Goal: Task Accomplishment & Management: Use online tool/utility

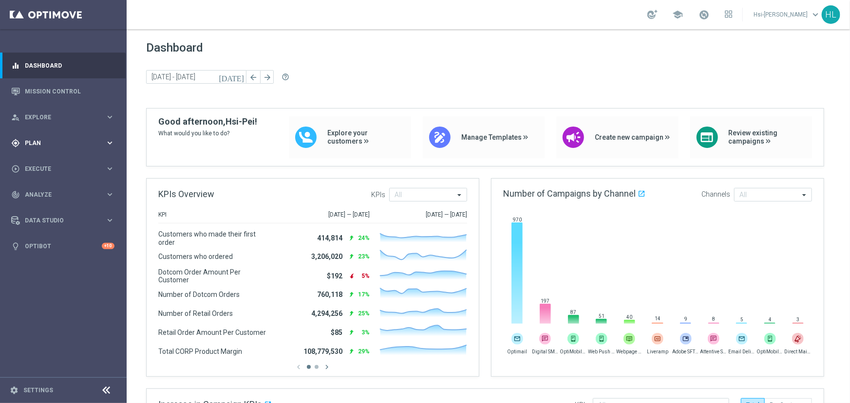
click at [55, 139] on div "gps_fixed Plan" at bounding box center [58, 143] width 94 height 9
click at [47, 191] on span "Templates" at bounding box center [61, 192] width 70 height 6
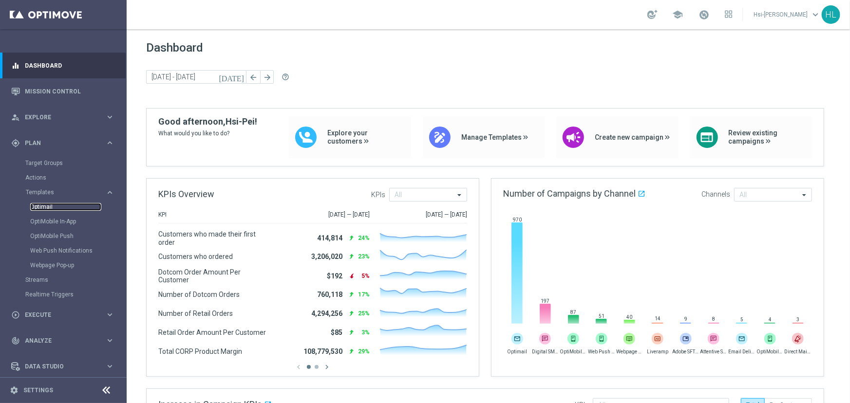
click at [44, 208] on link "Optimail" at bounding box center [65, 207] width 71 height 8
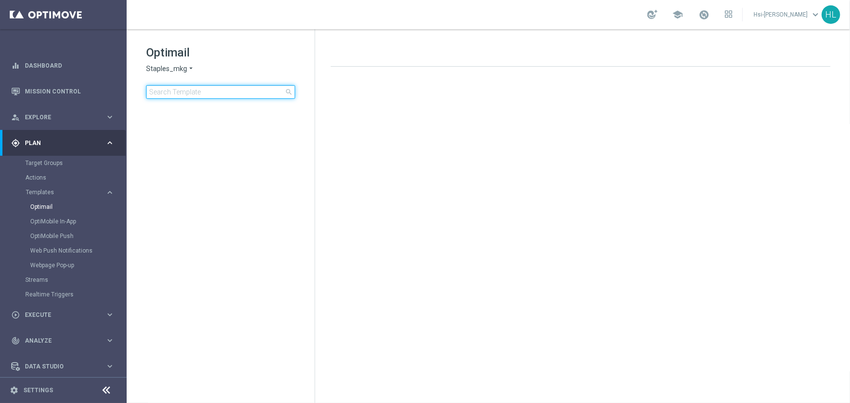
click at [230, 91] on input at bounding box center [220, 92] width 149 height 14
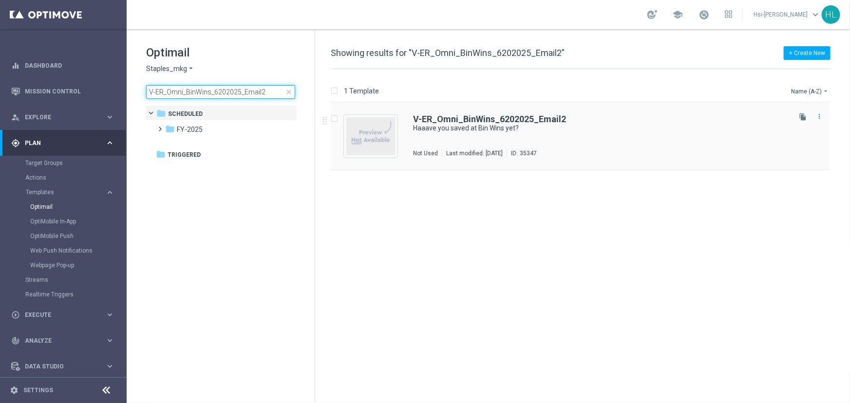
type input "V-ER_Omni_BinWins_6202025_Email2"
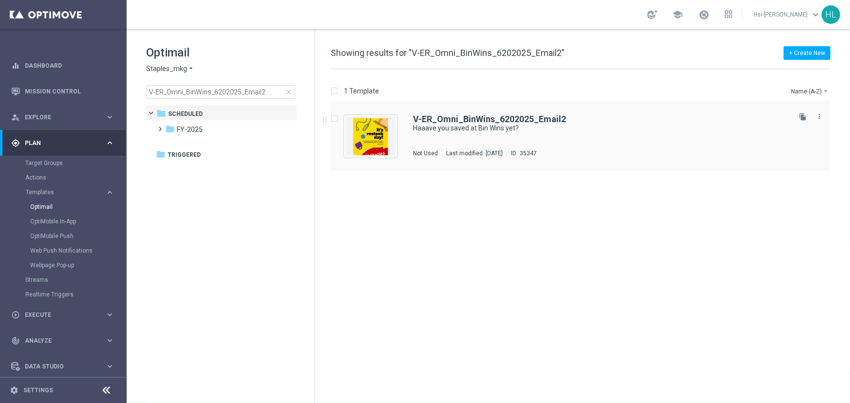
click at [487, 114] on div "V-ER_Omni_BinWins_6202025_Email2 Haaave you saved at Bin Wins yet? Not Used Las…" at bounding box center [580, 136] width 499 height 67
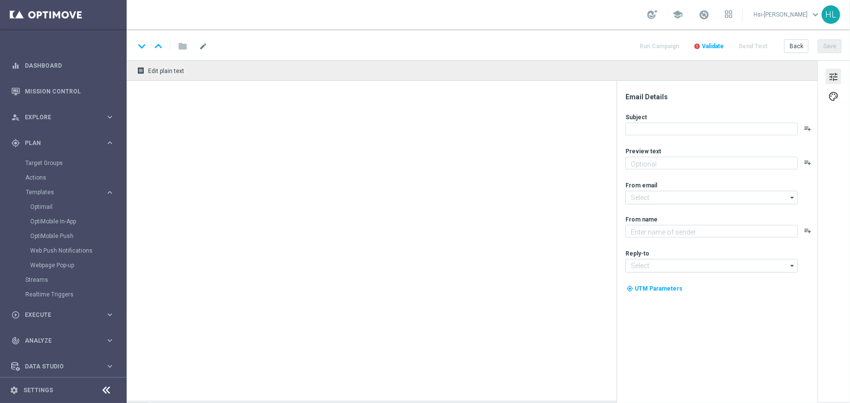
type textarea "Discover up to 75% off retail."
type input "staples@connected.staples.com"
type textarea "Staples"
type input "info@staples.com"
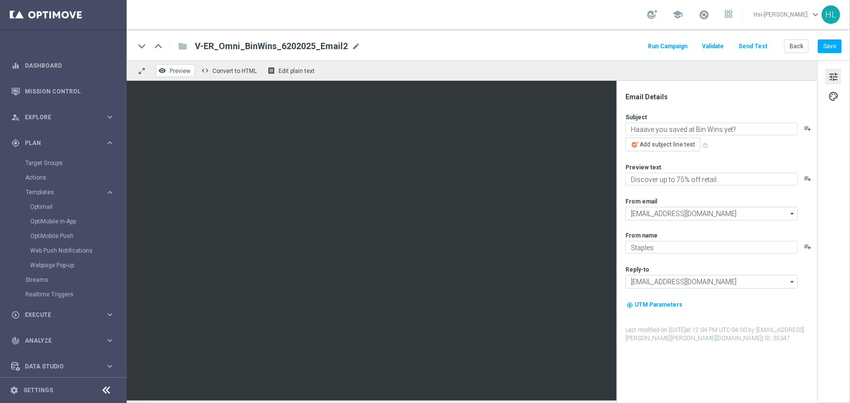
click at [172, 68] on span "Preview" at bounding box center [179, 71] width 21 height 7
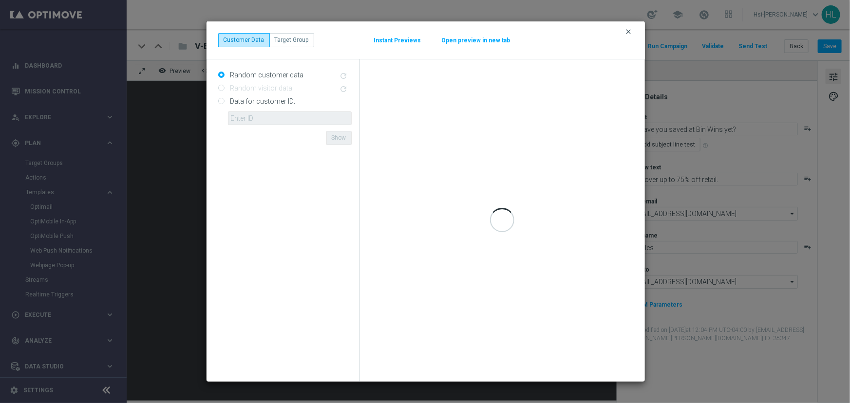
click at [627, 30] on icon "clear" at bounding box center [629, 32] width 8 height 8
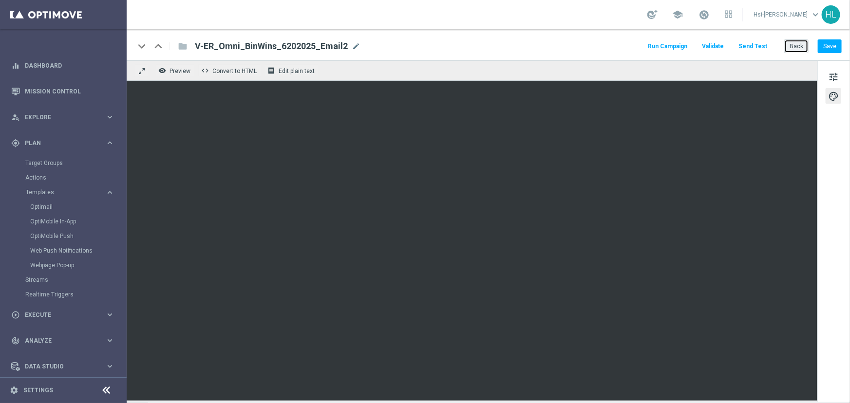
click at [790, 44] on button "Back" at bounding box center [796, 46] width 24 height 14
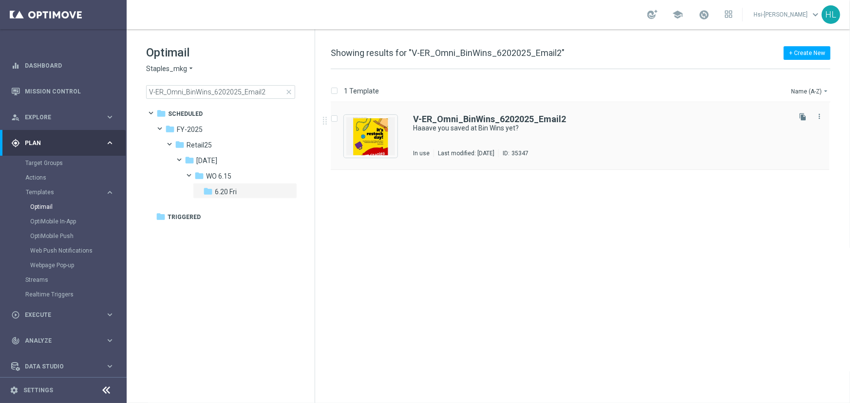
click at [501, 142] on div "V-ER_Omni_BinWins_6202025_Email2 Haaave you saved at Bin Wins yet? In use Last …" at bounding box center [600, 136] width 375 height 42
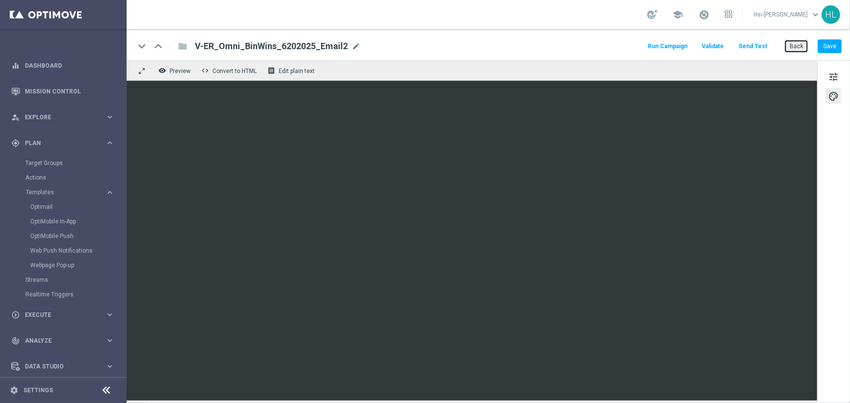
click at [805, 50] on button "Back" at bounding box center [796, 46] width 24 height 14
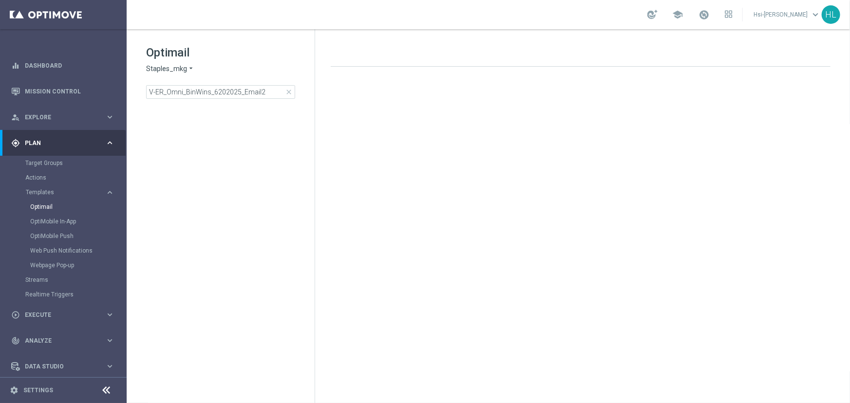
click at [287, 93] on span "close" at bounding box center [289, 92] width 8 height 8
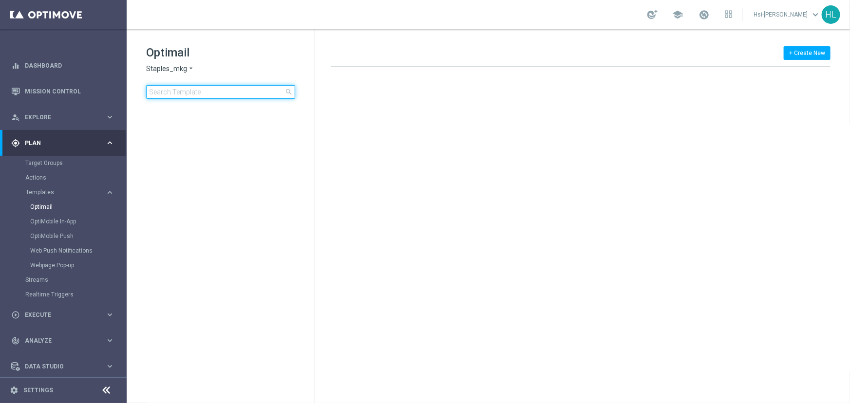
click at [179, 92] on input at bounding box center [220, 92] width 149 height 14
click at [39, 206] on link "Optimail" at bounding box center [65, 207] width 71 height 8
click at [52, 90] on link "Mission Control" at bounding box center [70, 91] width 90 height 26
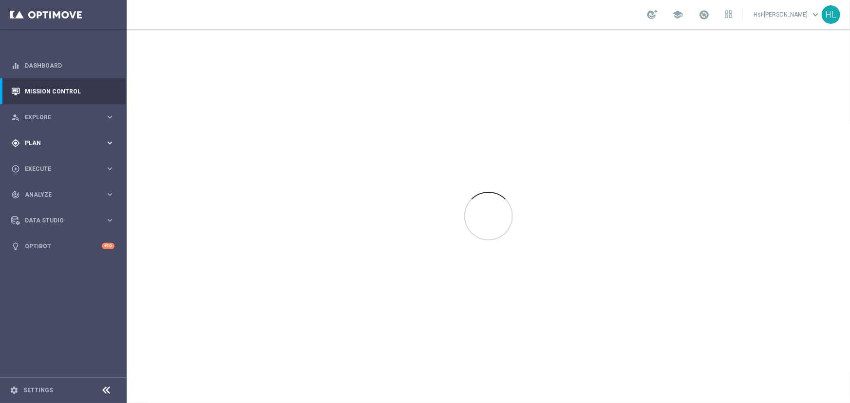
click at [32, 141] on span "Plan" at bounding box center [65, 143] width 80 height 6
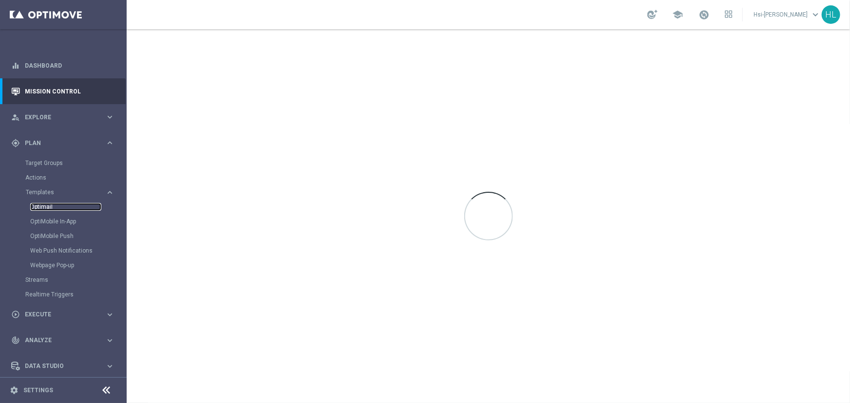
click at [40, 205] on link "Optimail" at bounding box center [65, 207] width 71 height 8
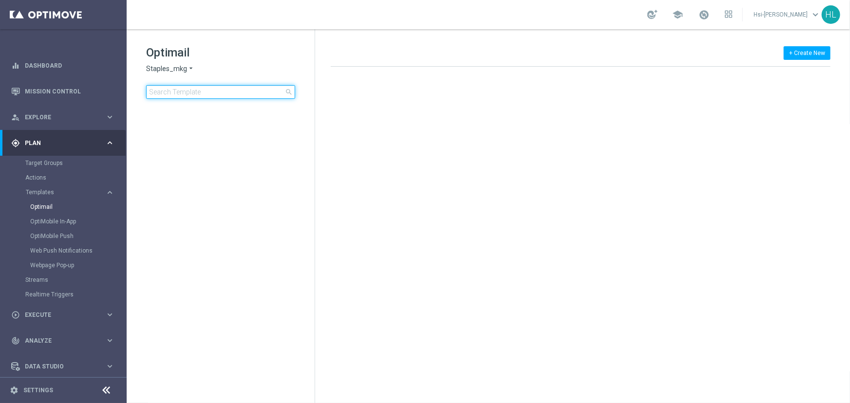
click at [243, 90] on input at bounding box center [220, 92] width 149 height 14
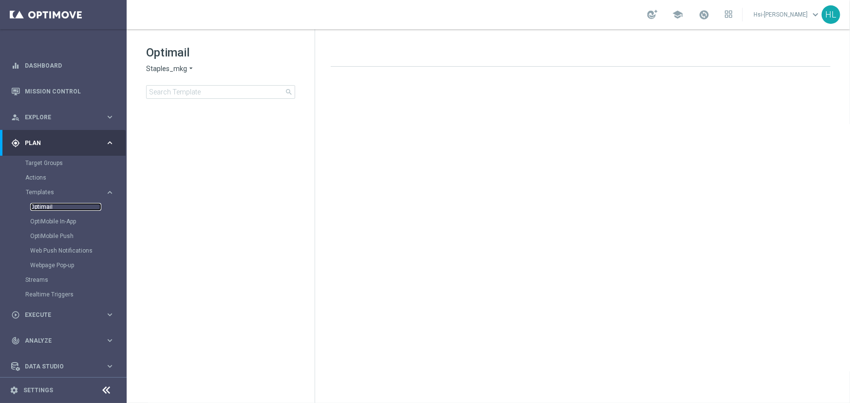
click at [41, 206] on link "Optimail" at bounding box center [65, 207] width 71 height 8
click at [177, 65] on span "Staples_mkg" at bounding box center [166, 68] width 41 height 9
click at [179, 89] on div "Staples_mkt_trn" at bounding box center [183, 92] width 73 height 12
click at [180, 68] on span "Staples_mkt_trn" at bounding box center [172, 68] width 52 height 9
click at [0, 0] on span "Staples_mkg" at bounding box center [0, 0] width 0 height 0
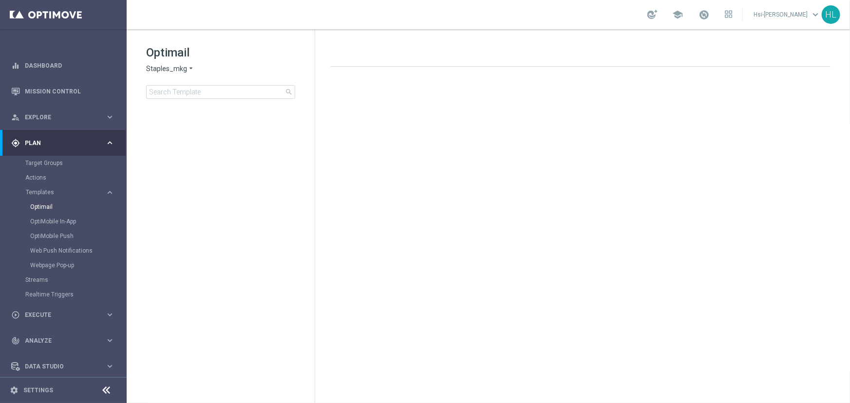
click at [228, 71] on div "Staples_mkg arrow_drop_down × Staples_mkg" at bounding box center [220, 68] width 149 height 9
click at [226, 92] on input at bounding box center [220, 92] width 149 height 14
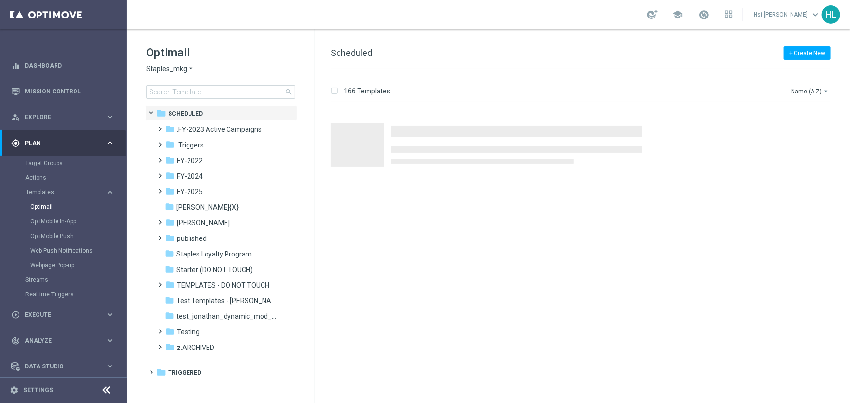
click at [236, 73] on div "Staples_mkg arrow_drop_down × Staples_mkg" at bounding box center [220, 68] width 149 height 9
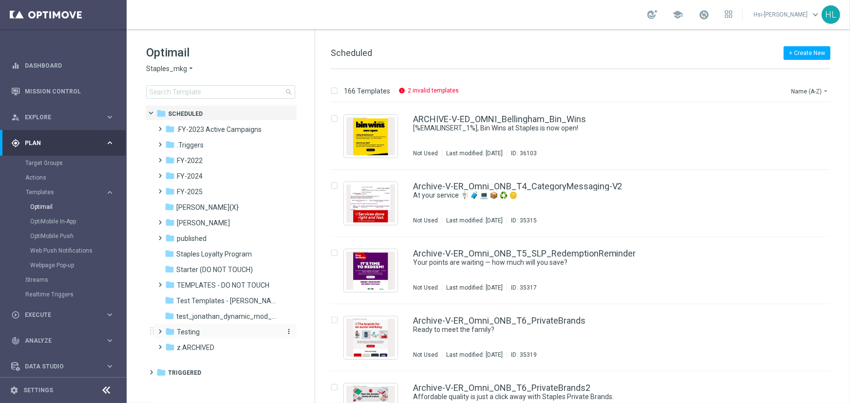
click at [195, 333] on span "Testing" at bounding box center [188, 332] width 23 height 9
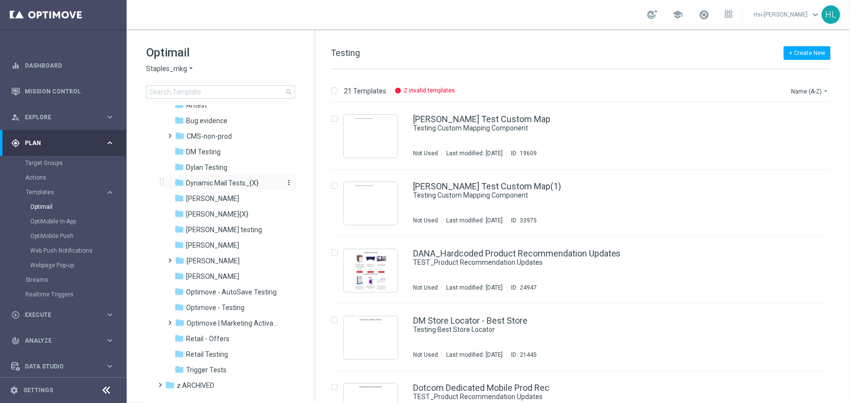
scroll to position [265, 0]
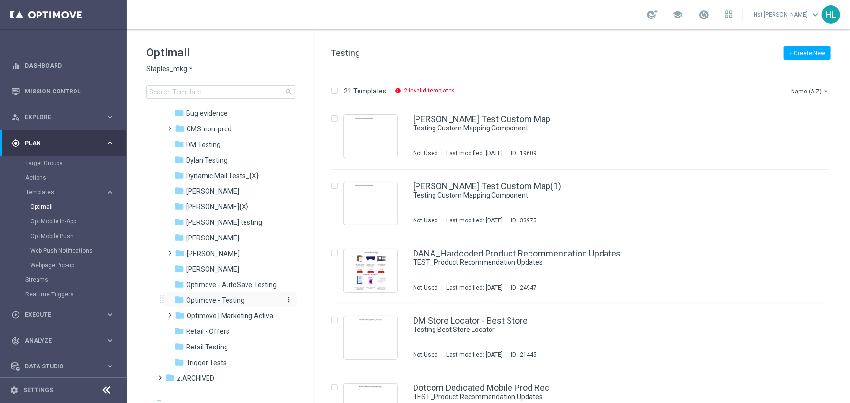
click at [234, 304] on span "Optimove - Testing" at bounding box center [215, 300] width 58 height 9
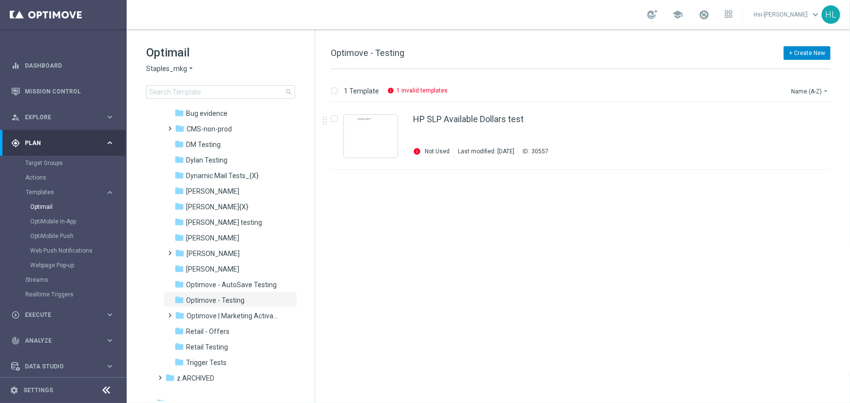
click at [799, 52] on button "+ Create New" at bounding box center [807, 53] width 47 height 14
click at [795, 68] on span "New Template" at bounding box center [779, 70] width 39 height 7
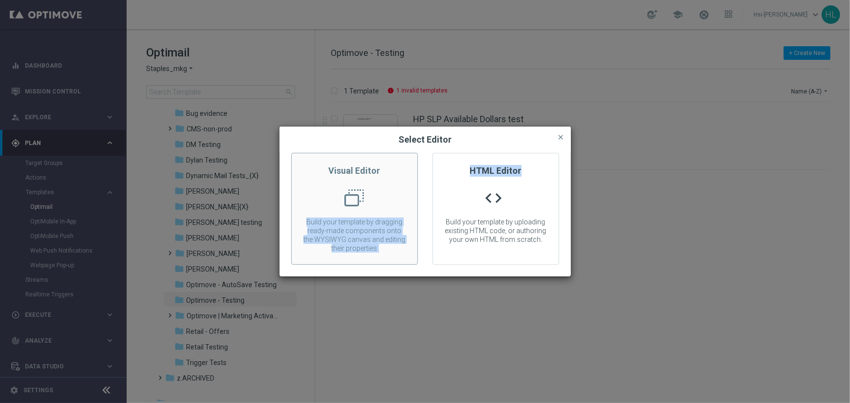
drag, startPoint x: 368, startPoint y: 192, endPoint x: 362, endPoint y: 186, distance: 8.6
click at [404, 188] on div "Visual Editor Build your template by dragging ready-made components onto the WY…" at bounding box center [354, 209] width 127 height 112
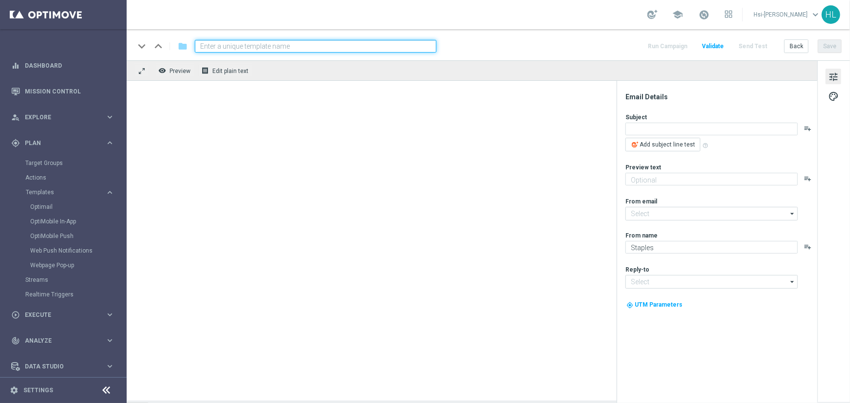
click at [362, 186] on div at bounding box center [472, 241] width 691 height 320
type input "C.Stengler@Staples.com"
type input "info@staples.com"
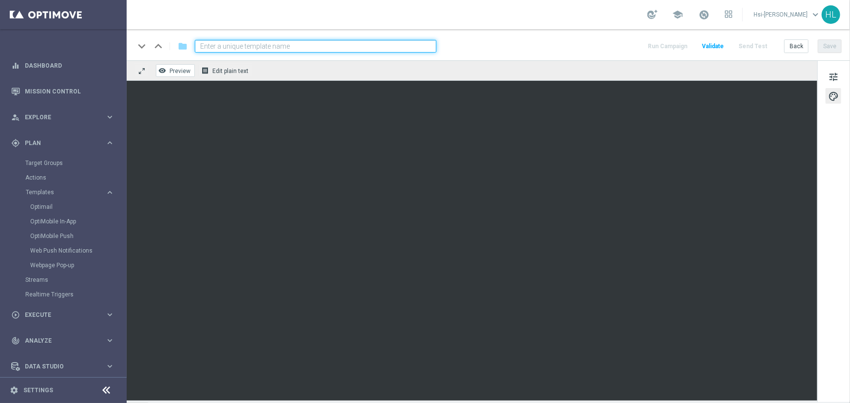
click at [170, 71] on span "Preview" at bounding box center [179, 71] width 21 height 7
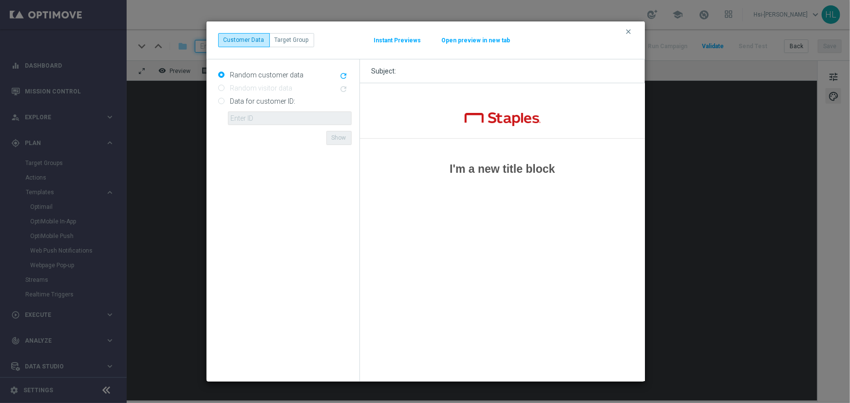
click at [543, 120] on td at bounding box center [501, 125] width 285 height 26
click at [629, 36] on button "clear" at bounding box center [629, 31] width 11 height 9
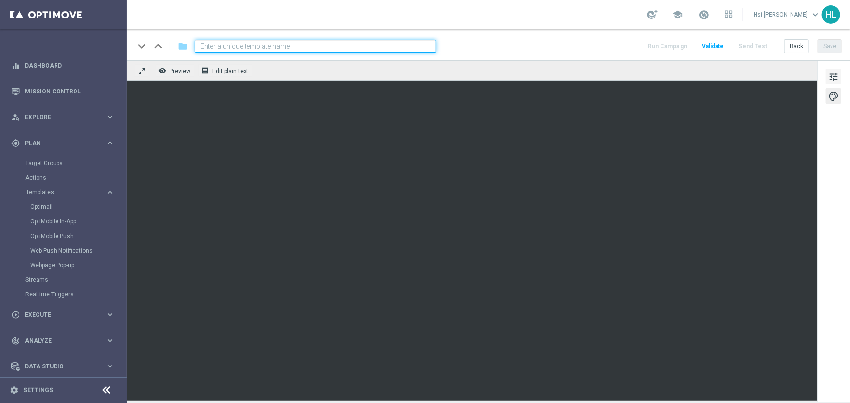
click at [831, 77] on span "tune" at bounding box center [833, 77] width 11 height 13
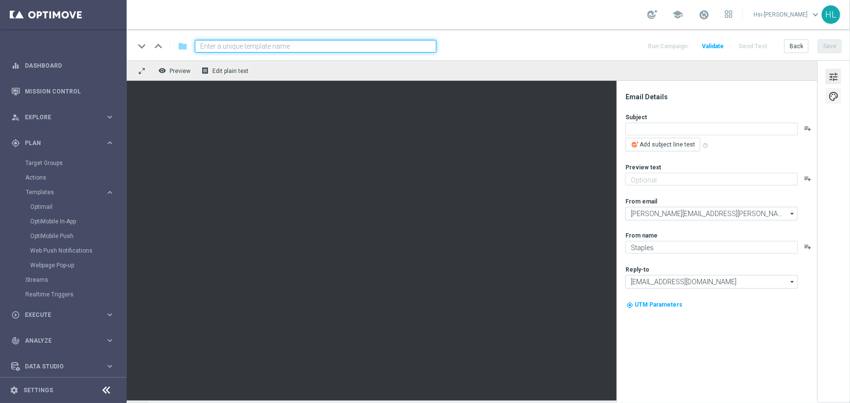
click at [837, 96] on span "palette" at bounding box center [833, 96] width 11 height 13
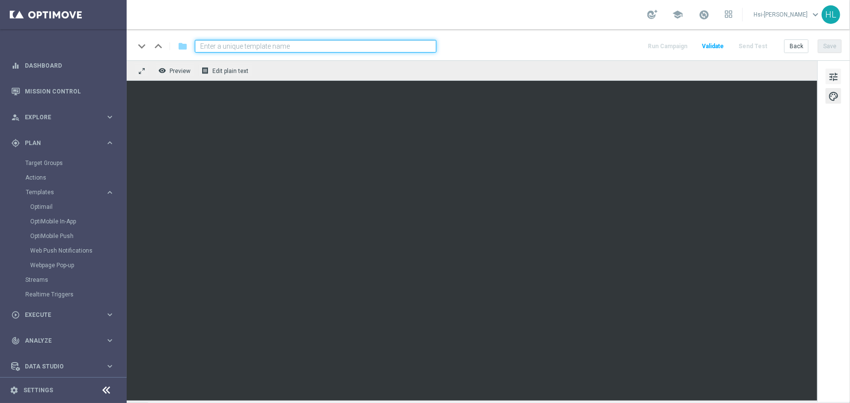
click at [835, 72] on span "tune" at bounding box center [833, 77] width 11 height 13
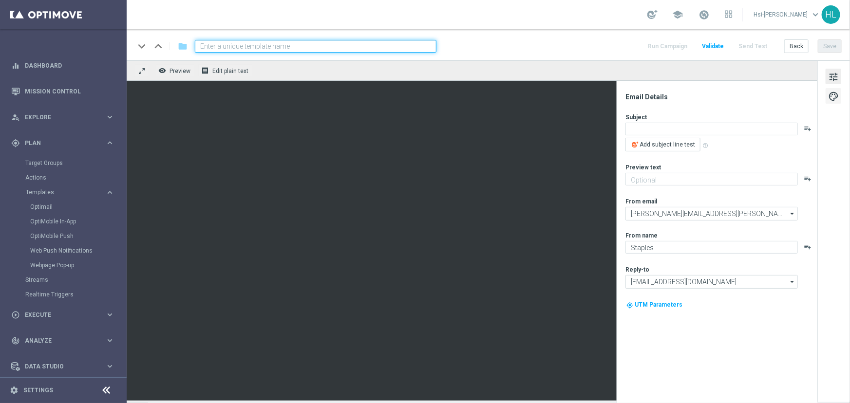
click at [829, 89] on button "palette" at bounding box center [833, 96] width 16 height 16
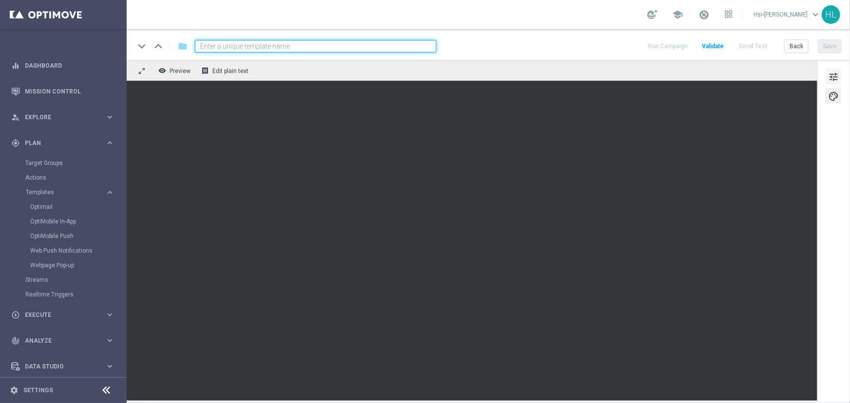
click at [837, 74] on span "tune" at bounding box center [833, 77] width 11 height 13
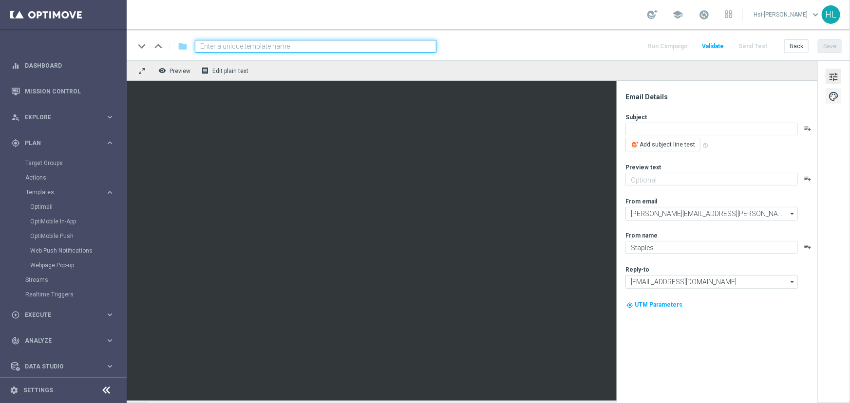
click at [834, 93] on span "palette" at bounding box center [833, 96] width 11 height 13
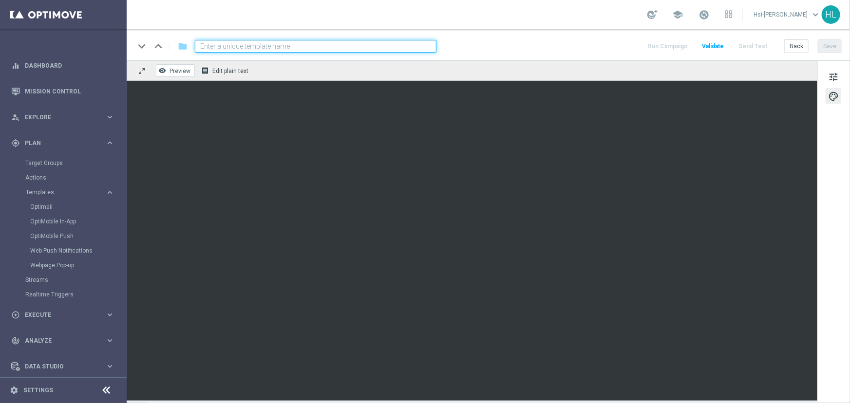
click at [173, 68] on span "Preview" at bounding box center [179, 71] width 21 height 7
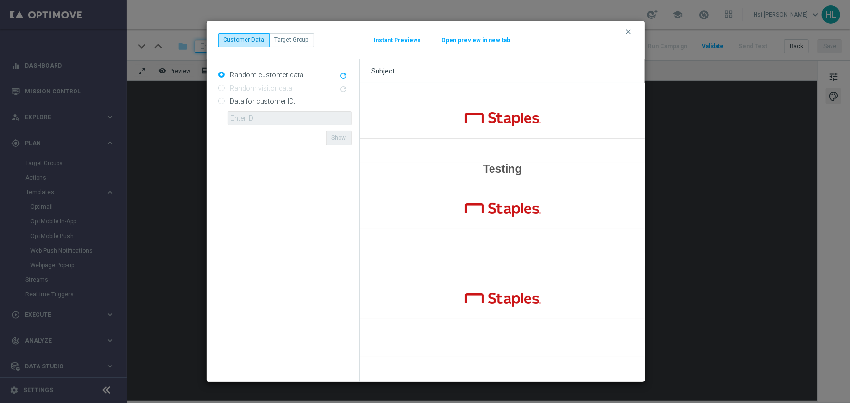
click at [633, 31] on button "clear" at bounding box center [629, 31] width 11 height 9
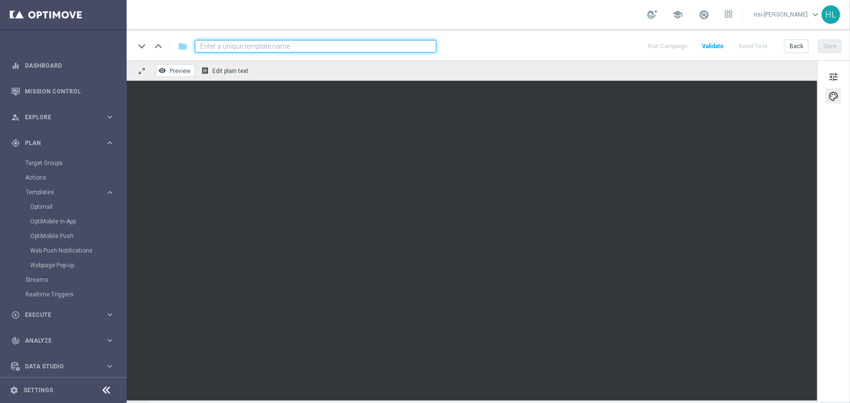
click at [179, 68] on span "Preview" at bounding box center [179, 71] width 21 height 7
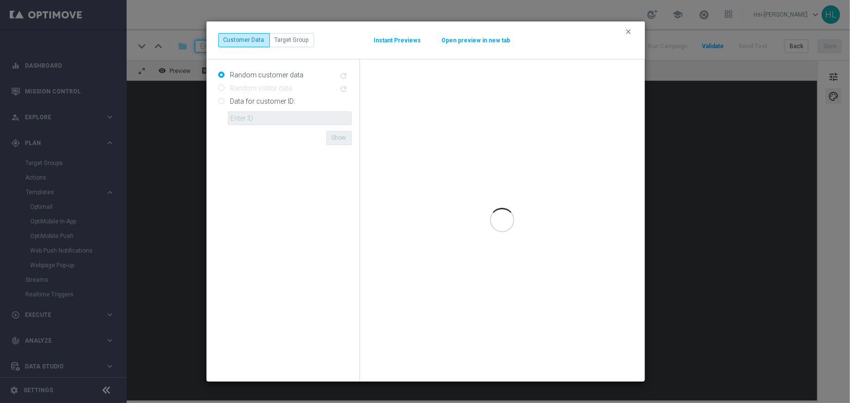
click at [220, 104] on input "Data for customer ID:" at bounding box center [221, 102] width 6 height 6
radio input "true"
click at [263, 116] on input "text" at bounding box center [290, 119] width 124 height 14
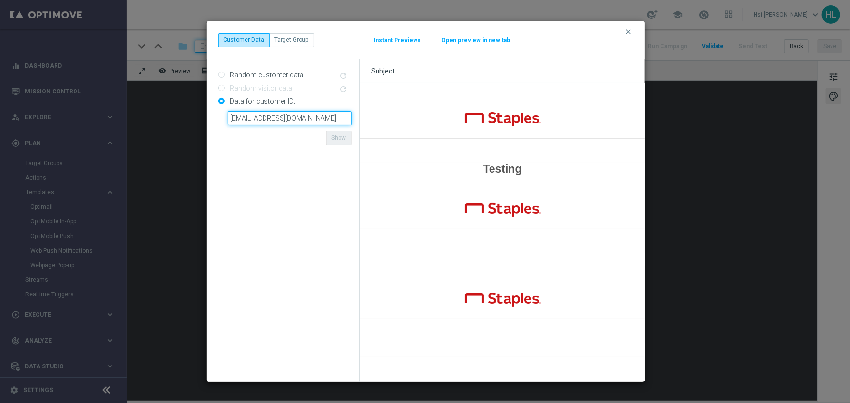
type input "[EMAIL_ADDRESS][DOMAIN_NAME]"
click at [329, 137] on button "Show" at bounding box center [338, 138] width 25 height 14
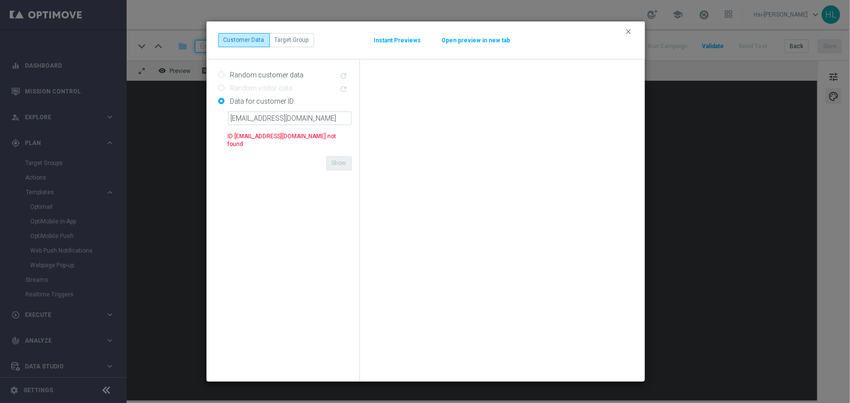
click at [221, 78] on div "Random customer data refresh" at bounding box center [284, 73] width 133 height 12
click at [221, 78] on input "Random customer data" at bounding box center [221, 76] width 6 height 6
radio input "true"
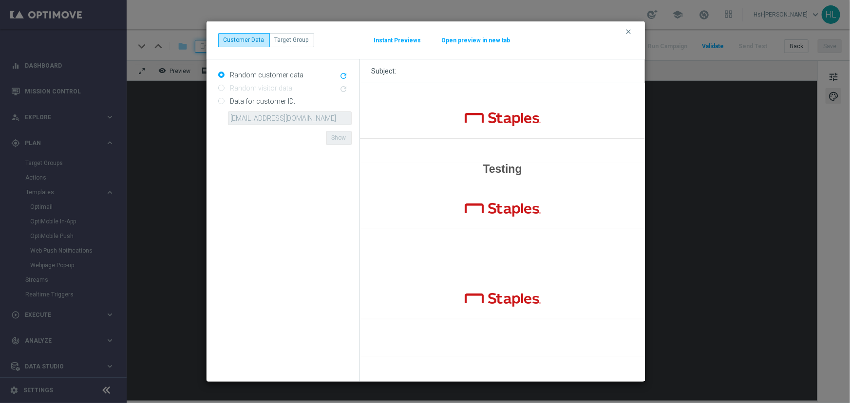
click at [344, 77] on icon "refresh" at bounding box center [343, 76] width 9 height 9
click at [342, 75] on icon "refresh" at bounding box center [343, 76] width 9 height 9
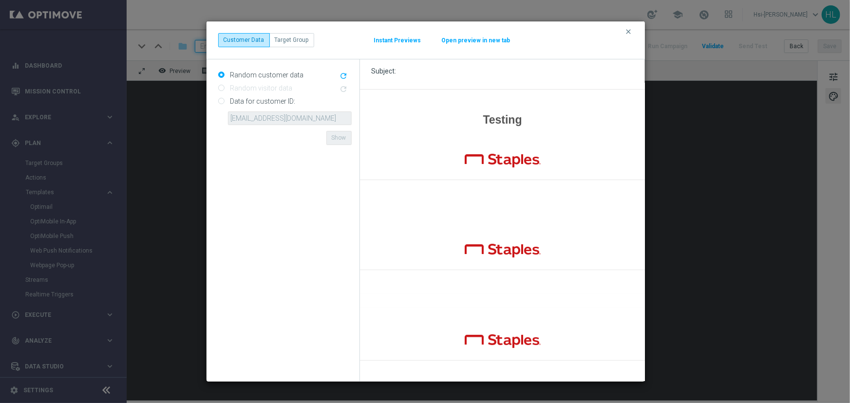
scroll to position [94, 0]
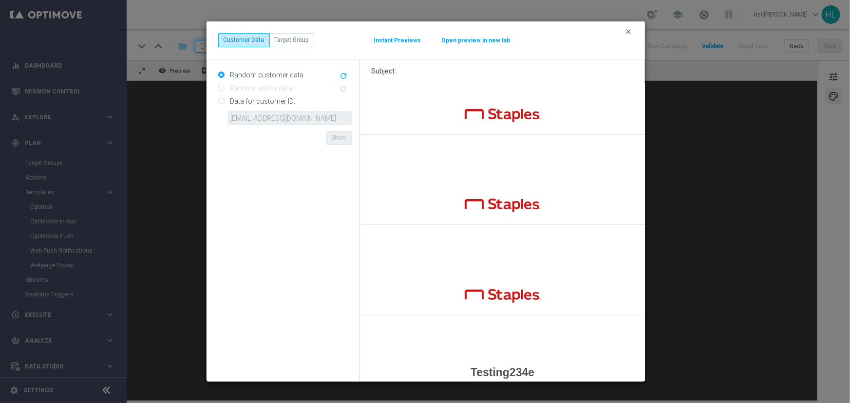
click at [626, 29] on icon "clear" at bounding box center [629, 32] width 8 height 8
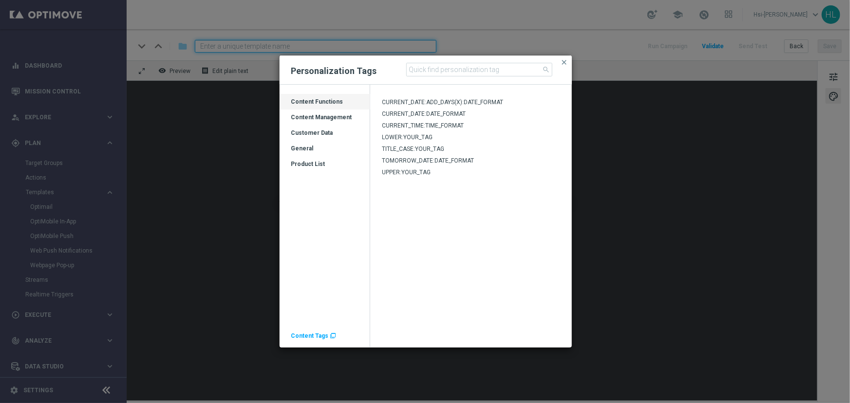
click at [314, 335] on span "Content Tags" at bounding box center [309, 336] width 37 height 7
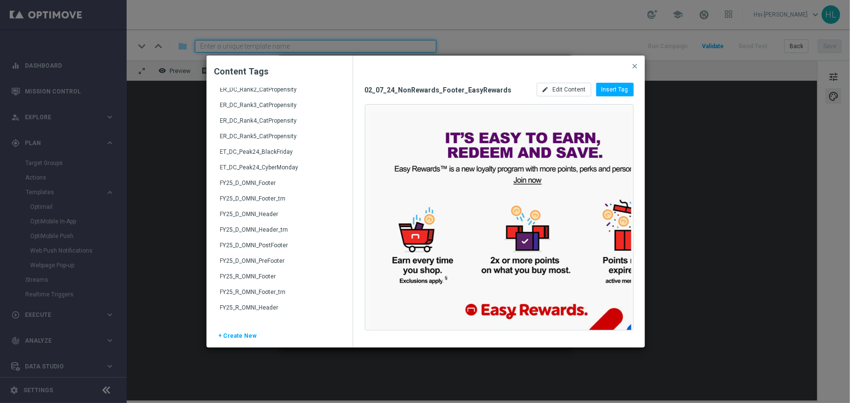
scroll to position [1195, 0]
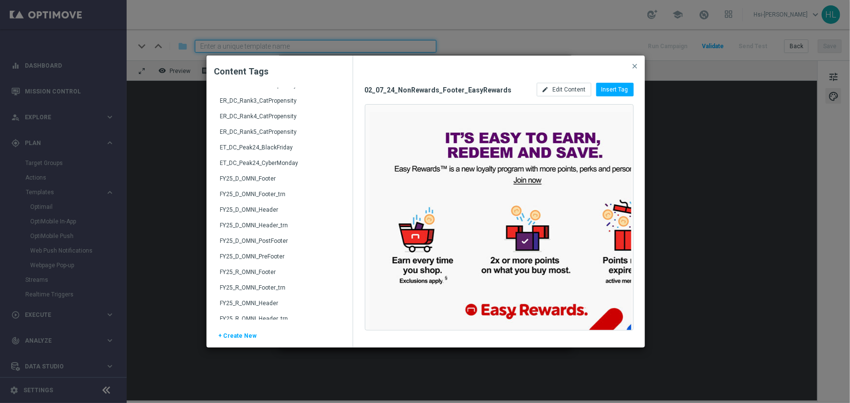
click at [256, 212] on div "FY25_D_OMNI_Header" at bounding box center [280, 214] width 121 height 16
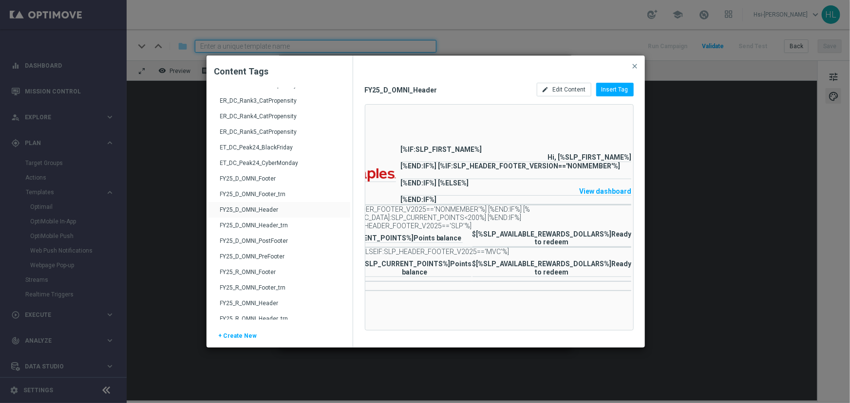
scroll to position [0, 0]
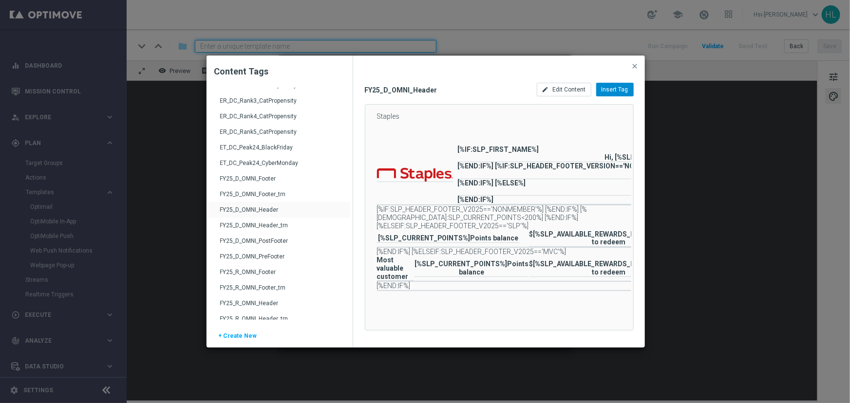
click at [613, 89] on span "Insert Tag" at bounding box center [614, 89] width 27 height 7
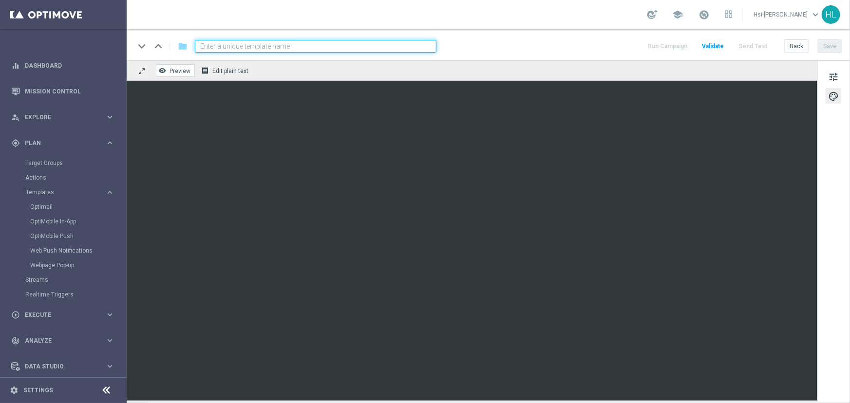
click at [185, 73] on span "Preview" at bounding box center [179, 71] width 21 height 7
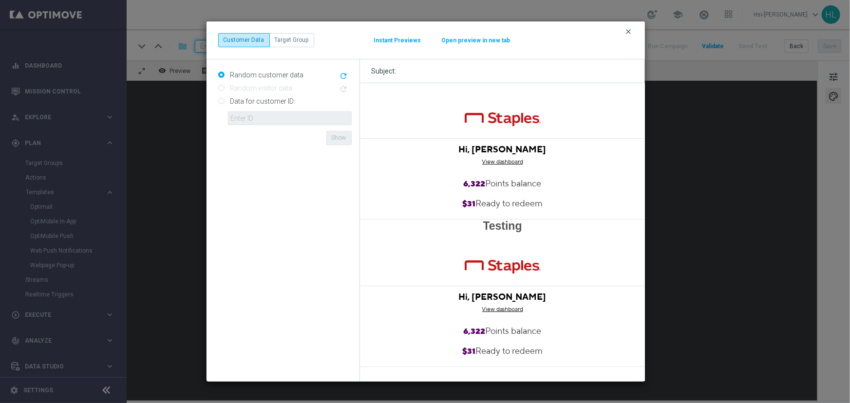
click at [629, 29] on icon "clear" at bounding box center [629, 32] width 8 height 8
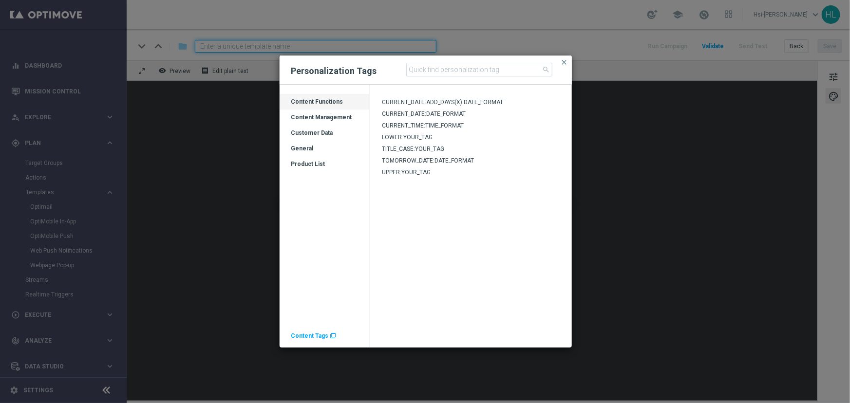
click at [311, 334] on span "Content Tags" at bounding box center [309, 336] width 37 height 7
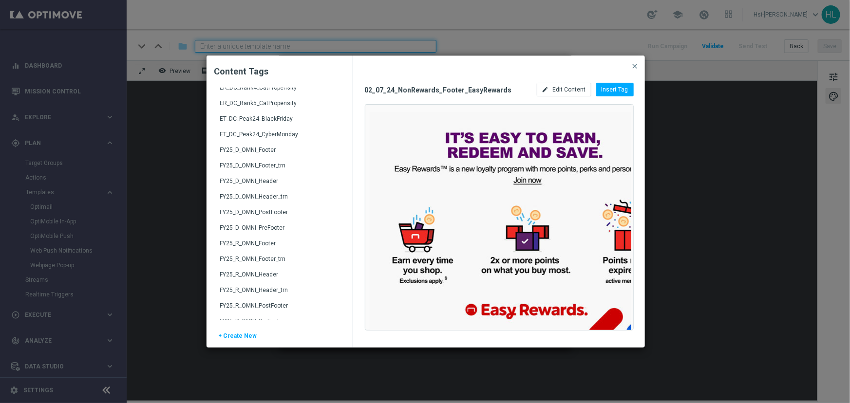
scroll to position [1239, 0]
click at [243, 198] on div "FY25_D_OMNI_PostFooter" at bounding box center [280, 201] width 121 height 16
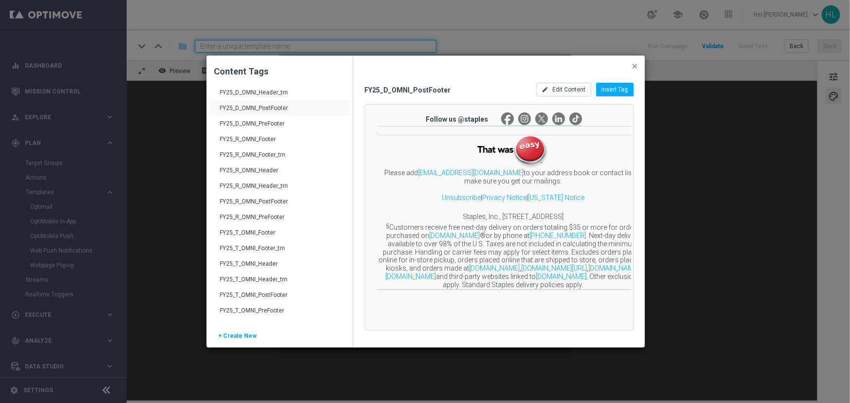
scroll to position [1284, 0]
click at [260, 136] on div "FY25_D_OMNI_Header_trn" at bounding box center [280, 141] width 121 height 16
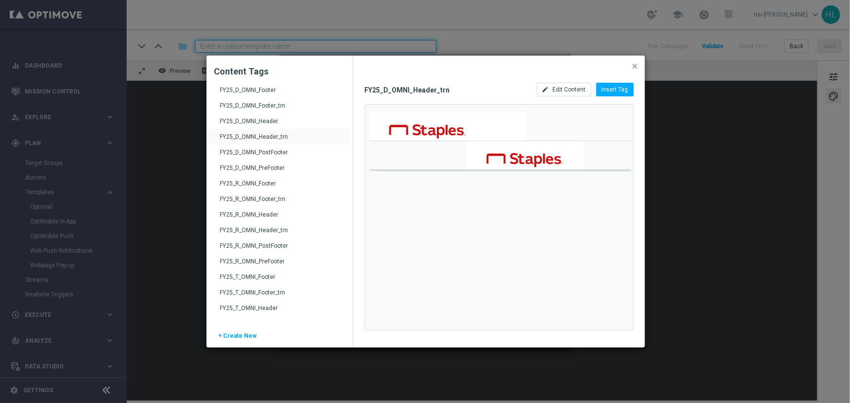
click at [262, 121] on div "FY25_D_OMNI_Header" at bounding box center [280, 125] width 121 height 16
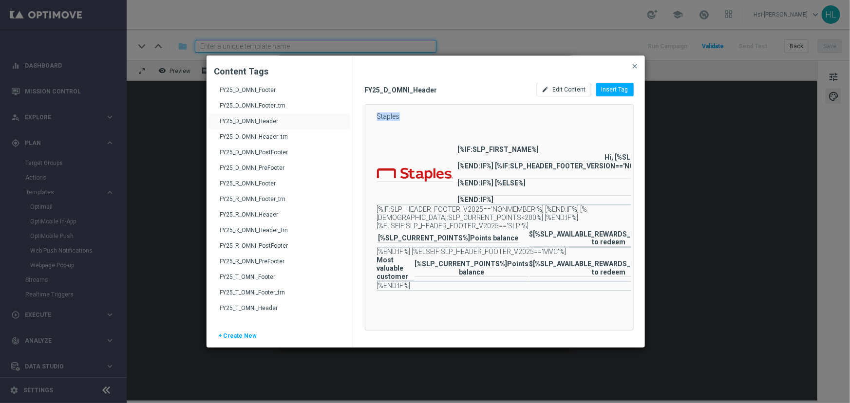
drag, startPoint x: 518, startPoint y: 331, endPoint x: 607, endPoint y: 330, distance: 89.6
click at [607, 330] on div "Staples ⁣ ⁣ ⁣ ⁣ ⁣ ⁣ ⁣ ⁣ ⁣ ⁣ ⁣ ⁣ ⁣ ⁣ ⁣ ⁣ ⁣ ⁣ ⁣ ⁣ ⁣ ⁣ ⁣ ⁣ ⁣ ⁣ ⁣ ⁣ ⁣ ⁣ ⁣ ⁣ ⁣ ⁣ ⁣ ⁣…" at bounding box center [499, 217] width 269 height 226
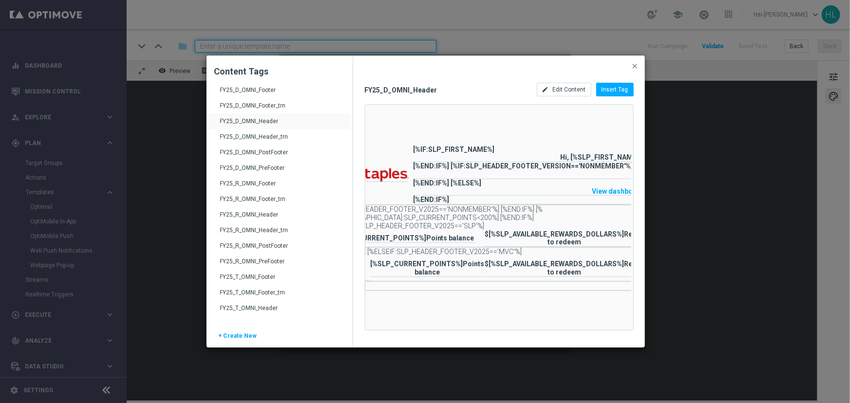
scroll to position [0, 57]
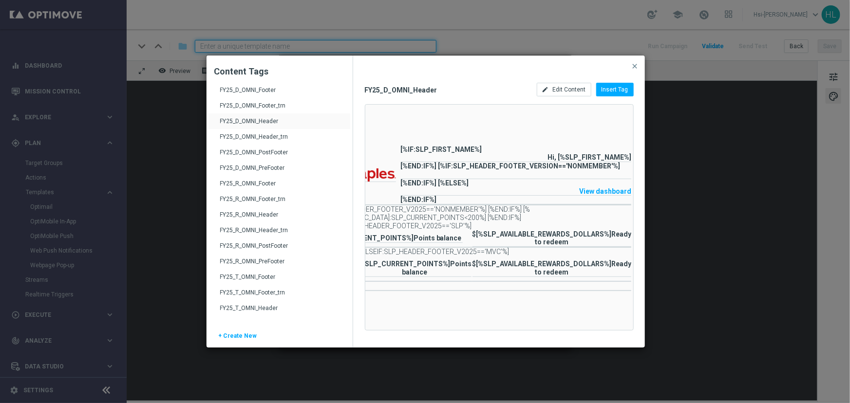
click at [568, 301] on div "Staples ⁣ ⁣ ⁣ ⁣ ⁣ ⁣ ⁣ ⁣ ⁣ ⁣ ⁣ ⁣ ⁣ ⁣ ⁣ ⁣ ⁣ ⁣ ⁣ ⁣ ⁣ ⁣ ⁣ ⁣ ⁣ ⁣ ⁣ ⁣ ⁣ ⁣ ⁣ ⁣ ⁣ ⁣ ⁣ ⁣…" at bounding box center [498, 217] width 266 height 225
click at [613, 190] on a&mid=&utm_medium=email&utm_source=optimove&utm_campaign=_&utm_content=header&cid=EM_OPT_D"] "View dashboard" at bounding box center [606, 191] width 52 height 8
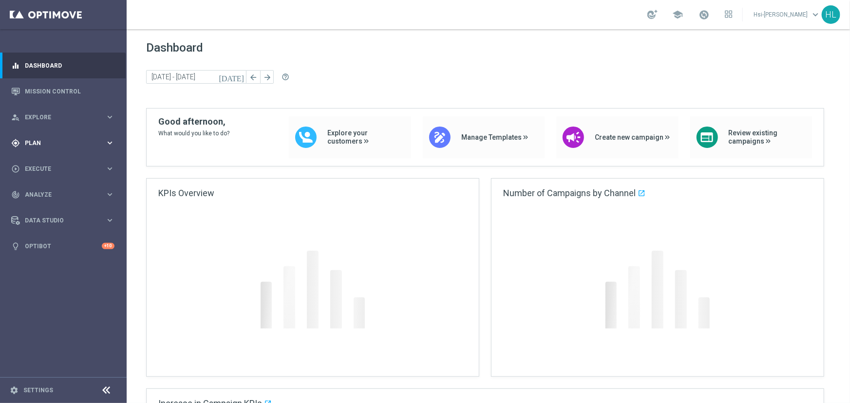
click at [43, 142] on span "Plan" at bounding box center [65, 143] width 80 height 6
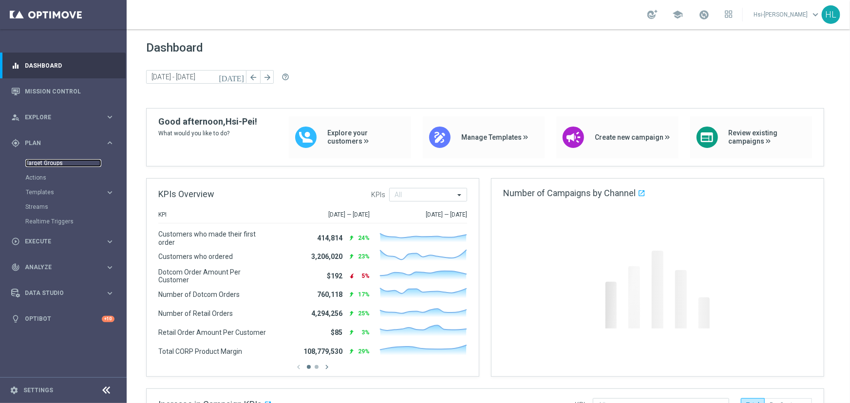
click at [50, 164] on link "Target Groups" at bounding box center [63, 163] width 76 height 8
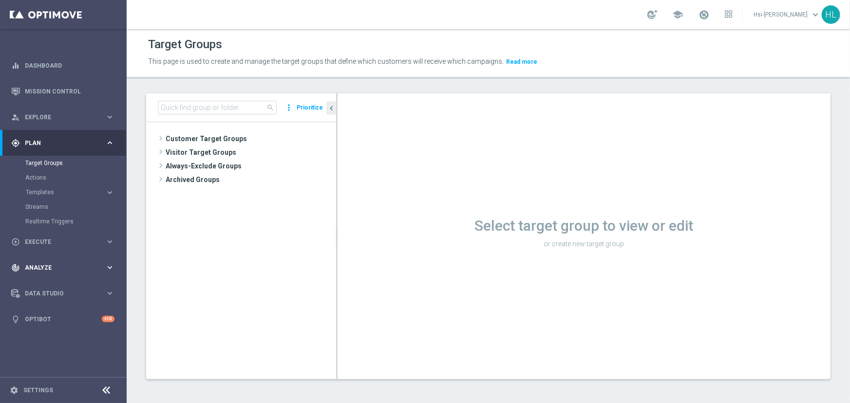
click at [51, 269] on span "Analyze" at bounding box center [65, 268] width 80 height 6
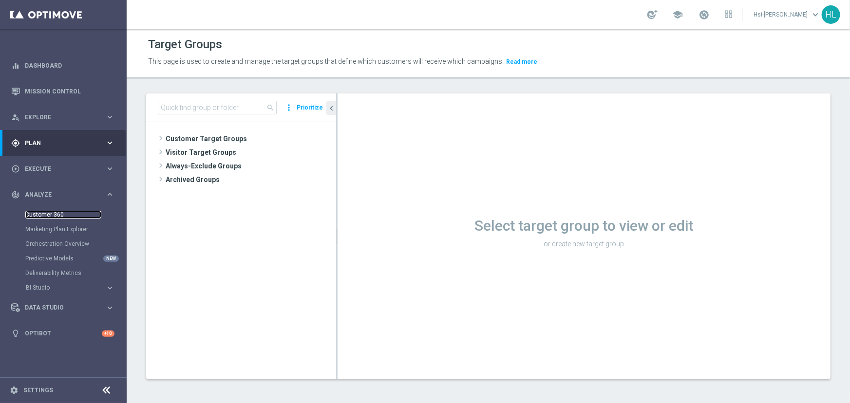
click at [50, 217] on link "Customer 360" at bounding box center [63, 215] width 76 height 8
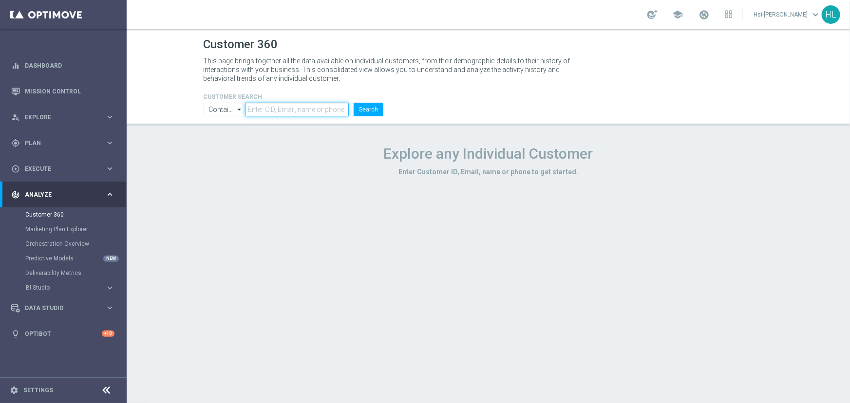
click at [291, 113] on input "text" at bounding box center [297, 110] width 104 height 14
click at [296, 108] on input "text" at bounding box center [297, 110] width 104 height 14
type input "[EMAIL_ADDRESS][DOMAIN_NAME]"
click at [354, 103] on button "Search" at bounding box center [369, 110] width 30 height 14
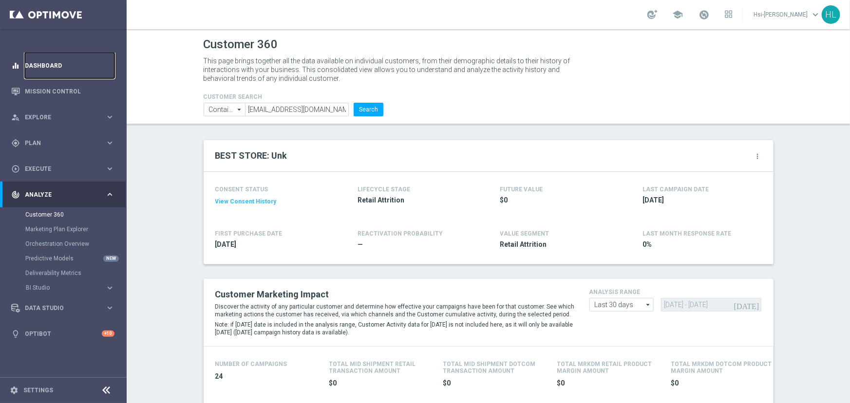
click at [50, 62] on link "Dashboard" at bounding box center [70, 66] width 90 height 26
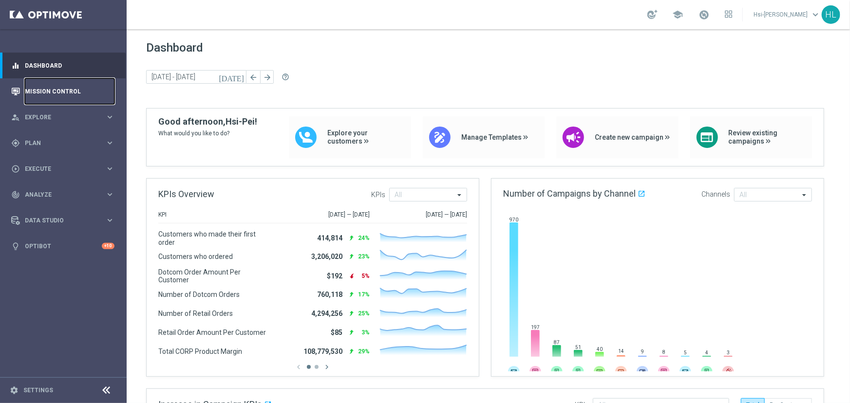
click at [50, 98] on link "Mission Control" at bounding box center [70, 91] width 90 height 26
click at [53, 94] on link "Mission Control" at bounding box center [70, 91] width 90 height 26
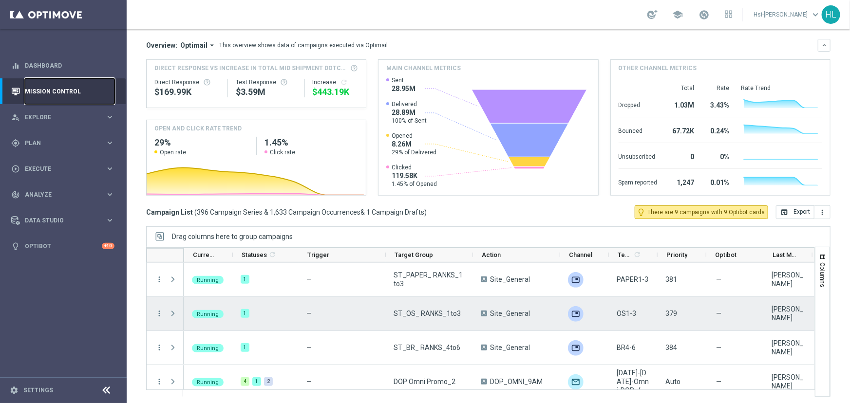
scroll to position [83, 0]
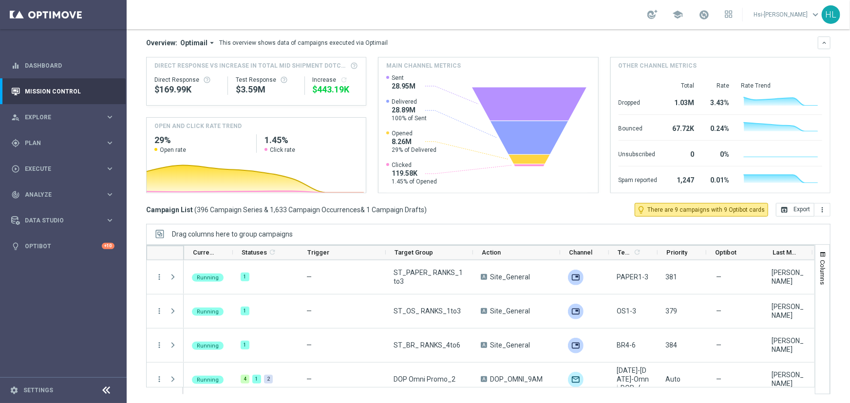
drag, startPoint x: 524, startPoint y: 386, endPoint x: 602, endPoint y: 390, distance: 78.5
click at [602, 390] on div at bounding box center [495, 391] width 625 height 7
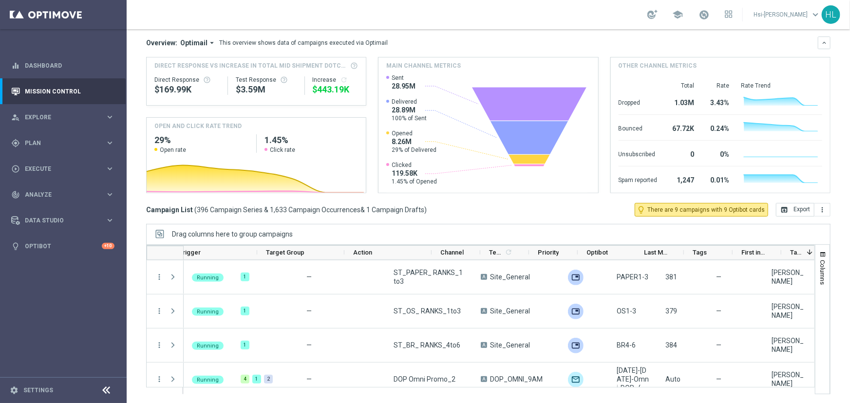
scroll to position [0, 205]
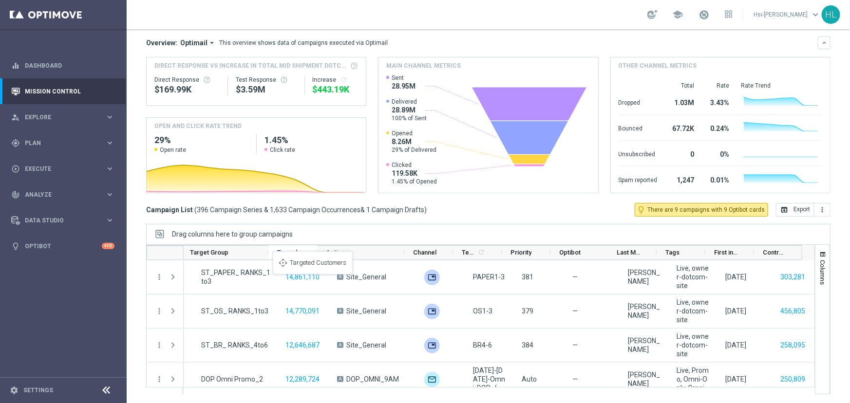
drag, startPoint x: 727, startPoint y: 248, endPoint x: 278, endPoint y: 257, distance: 449.6
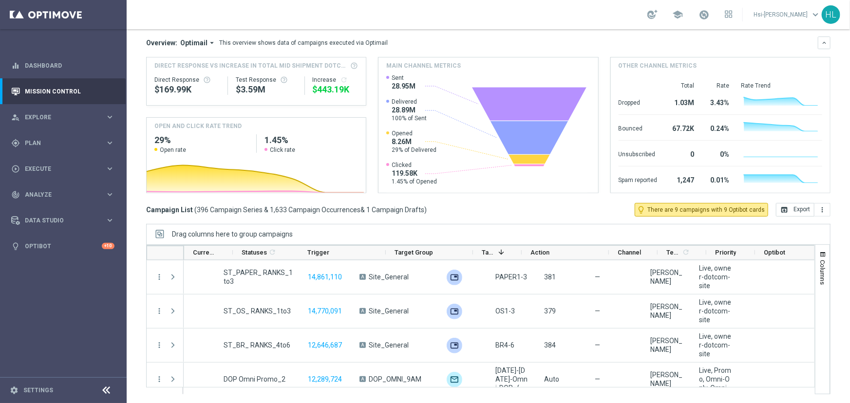
scroll to position [0, 0]
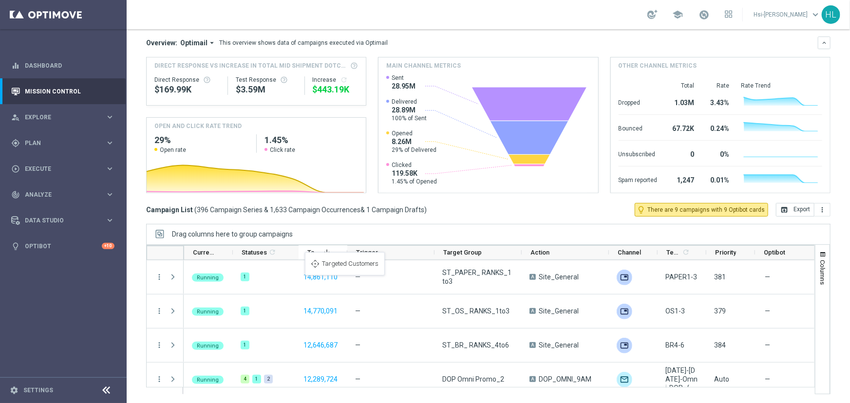
drag, startPoint x: 500, startPoint y: 252, endPoint x: 310, endPoint y: 258, distance: 190.0
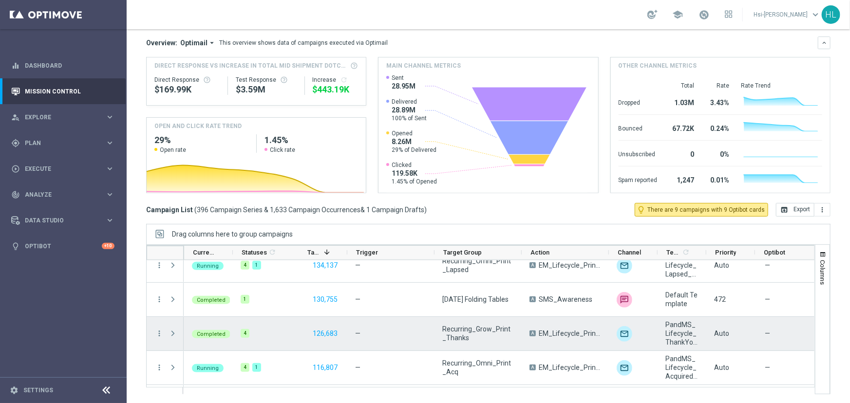
scroll to position [2125, 0]
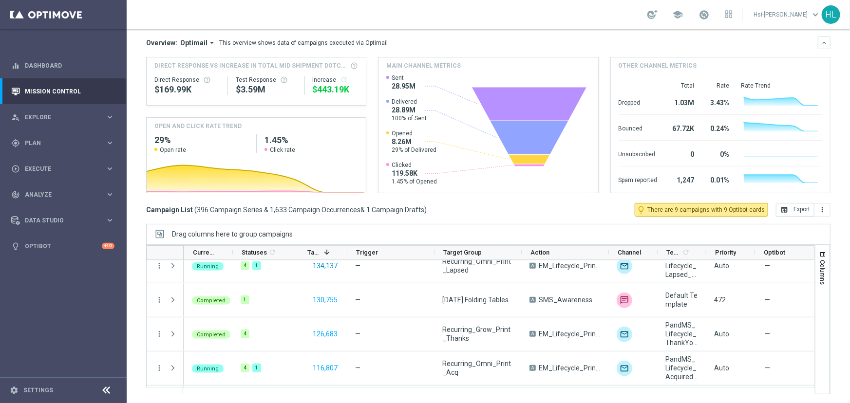
scroll to position [2105, 0]
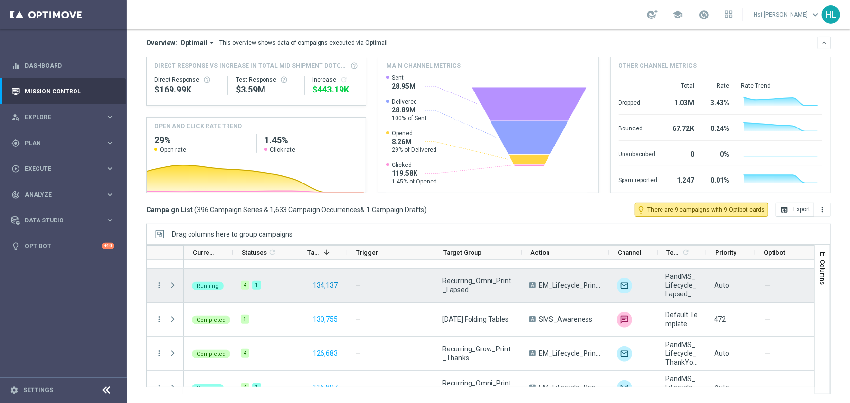
click at [327, 283] on button "134,137" at bounding box center [325, 286] width 27 height 12
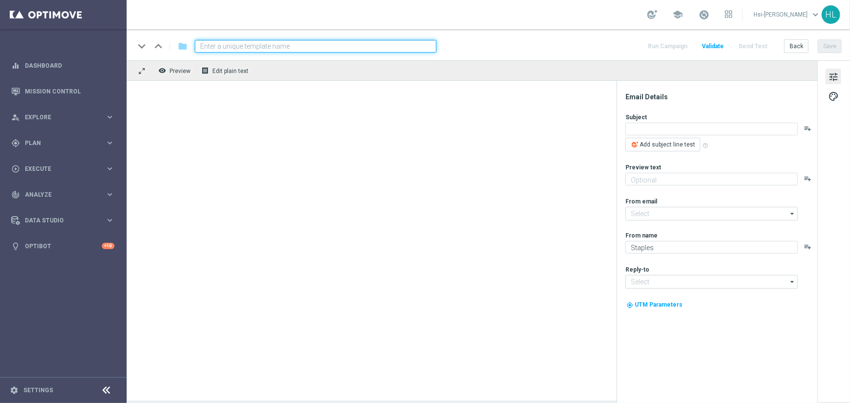
type input "[PERSON_NAME][EMAIL_ADDRESS][PERSON_NAME][DOMAIN_NAME]"
type input "[EMAIL_ADDRESS][DOMAIN_NAME]"
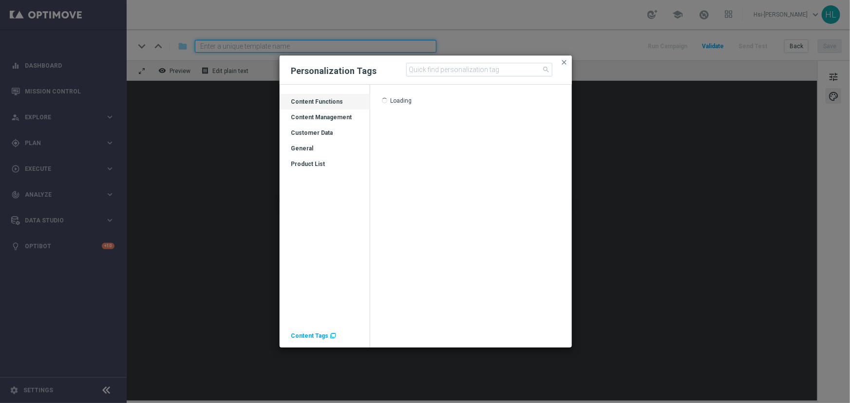
click at [311, 335] on span "Content Tags" at bounding box center [309, 336] width 37 height 7
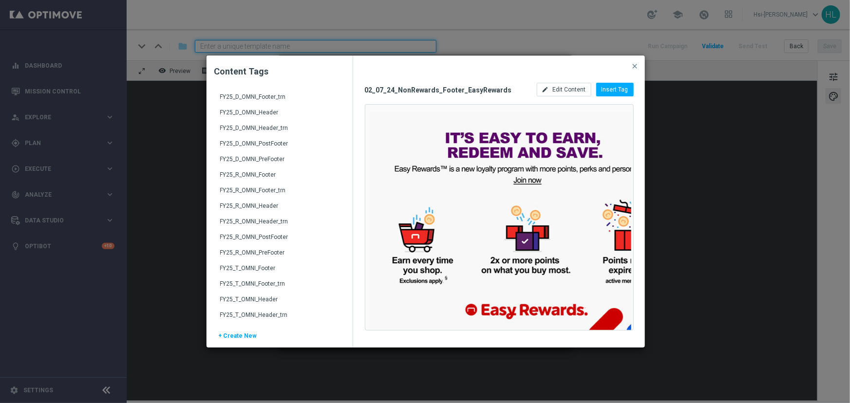
scroll to position [1284, 0]
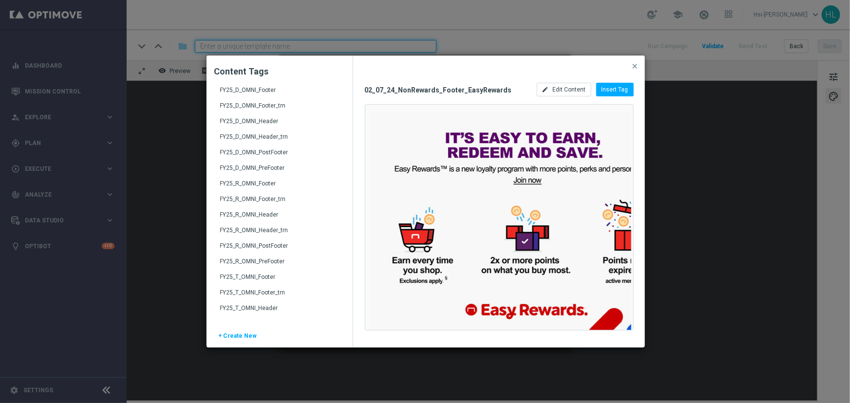
click at [271, 123] on div "FY25_D_OMNI_Header" at bounding box center [280, 125] width 121 height 16
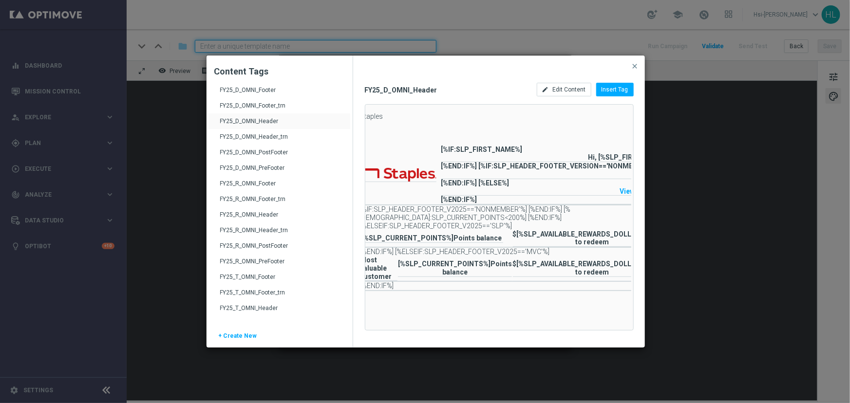
scroll to position [0, 57]
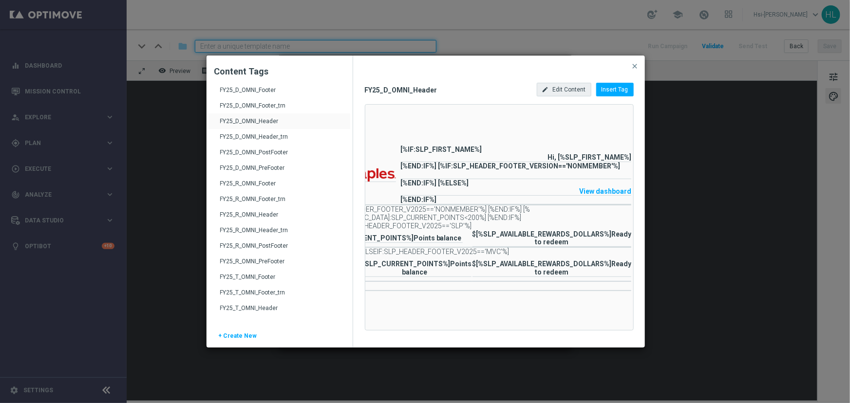
click at [569, 90] on span "Edit Content" at bounding box center [569, 89] width 33 height 7
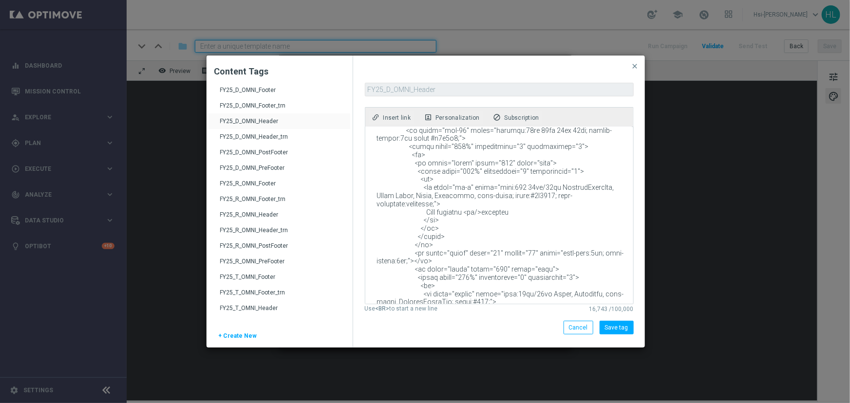
scroll to position [2712, 0]
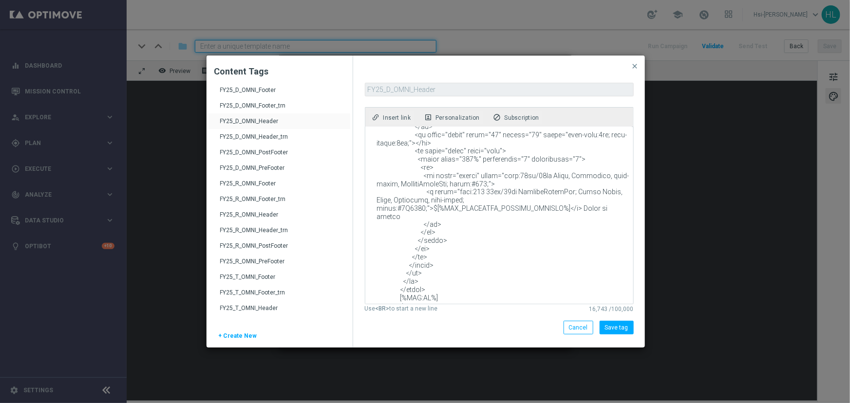
click at [502, 251] on textarea at bounding box center [498, 215] width 266 height 177
click at [570, 325] on div "Cancel" at bounding box center [578, 328] width 30 height 14
click at [578, 329] on span "Cancel" at bounding box center [578, 327] width 19 height 7
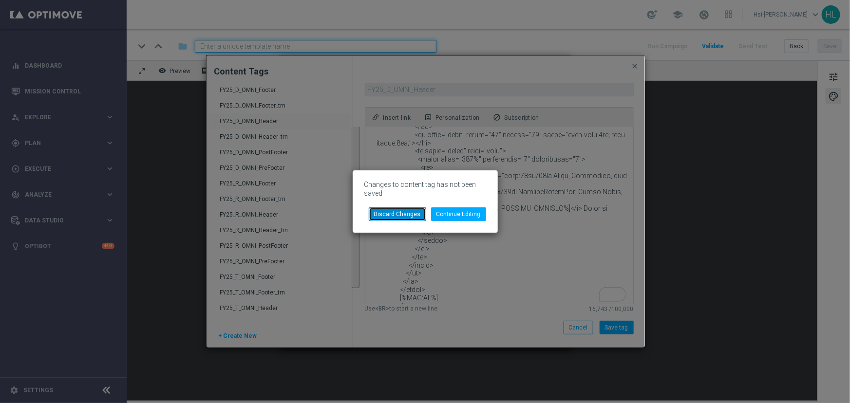
click at [390, 210] on button "Discard Changes" at bounding box center [397, 214] width 57 height 14
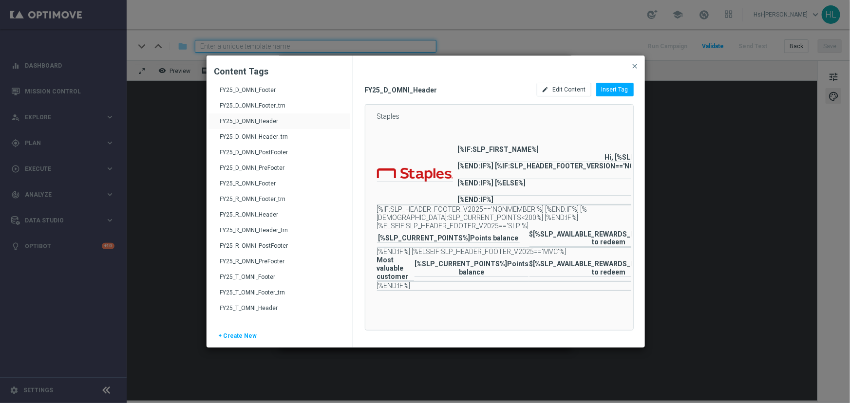
scroll to position [0, 57]
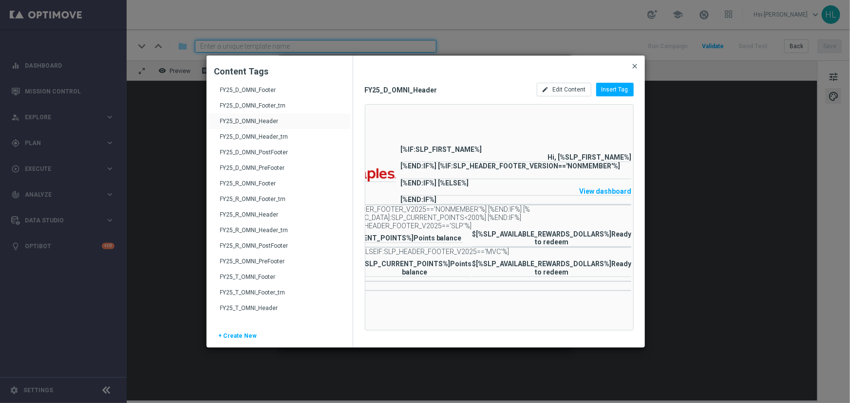
click at [634, 64] on span "close" at bounding box center [635, 66] width 8 height 8
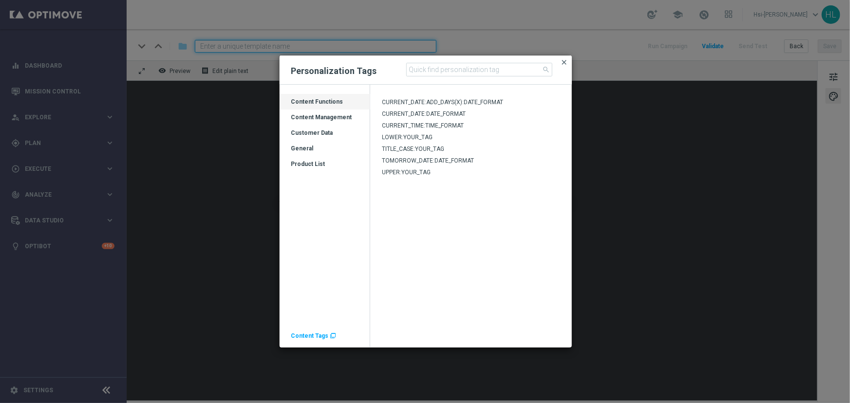
click at [564, 59] on span "close" at bounding box center [565, 62] width 8 height 8
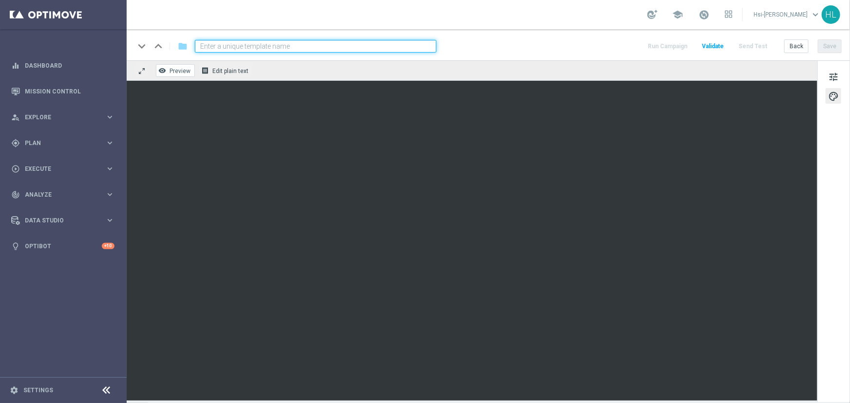
click at [178, 68] on span "Preview" at bounding box center [179, 71] width 21 height 7
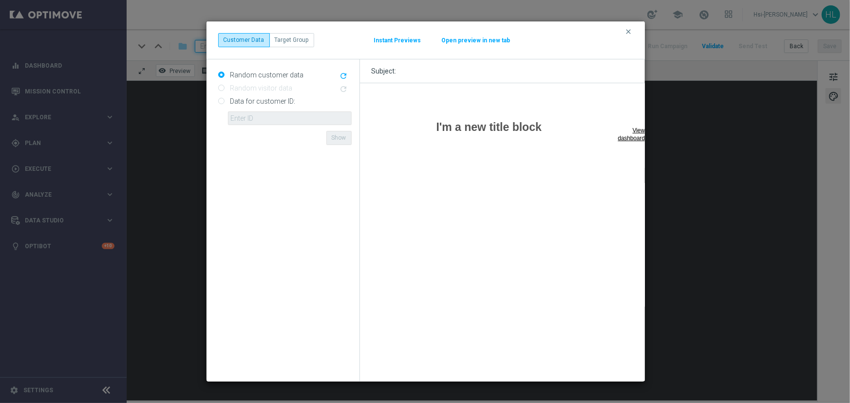
scroll to position [0, 0]
click at [347, 75] on icon "refresh" at bounding box center [343, 76] width 9 height 9
click at [627, 31] on icon "clear" at bounding box center [629, 32] width 8 height 8
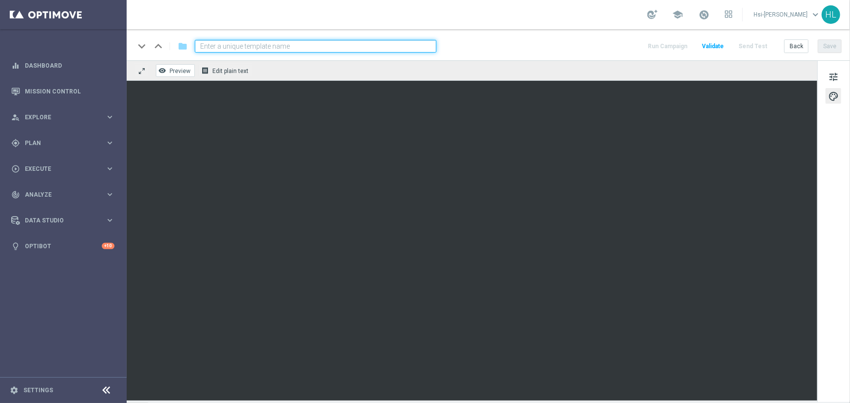
click at [173, 74] on span "Preview" at bounding box center [179, 71] width 21 height 7
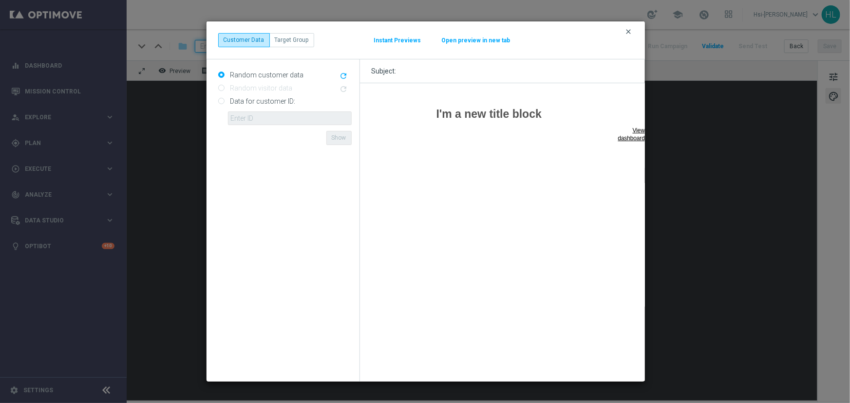
click at [629, 32] on icon "clear" at bounding box center [629, 32] width 8 height 8
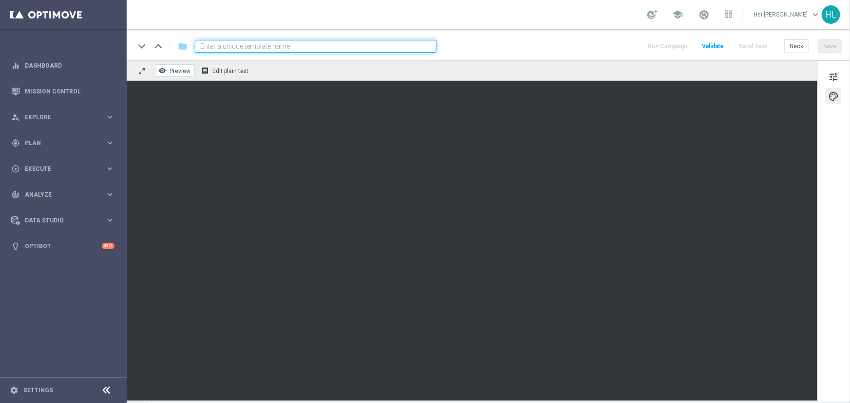
click at [178, 74] on span "Preview" at bounding box center [179, 71] width 21 height 7
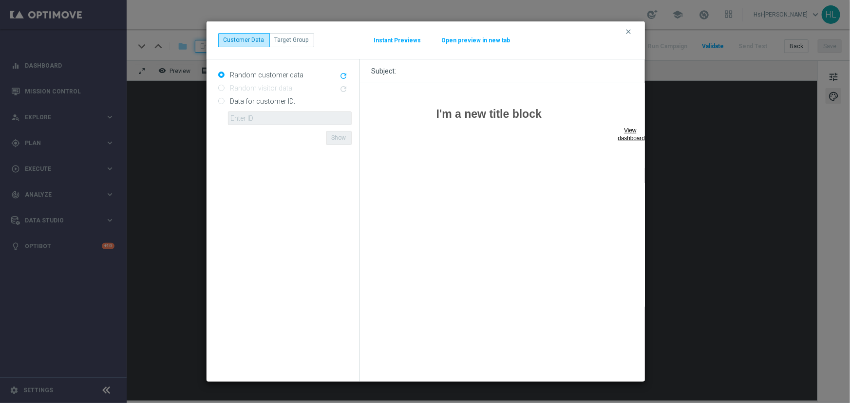
click at [341, 72] on icon "refresh" at bounding box center [343, 76] width 9 height 9
click at [222, 102] on input "Data for customer ID:" at bounding box center [221, 102] width 6 height 6
radio input "true"
click at [629, 31] on icon "clear" at bounding box center [629, 32] width 8 height 8
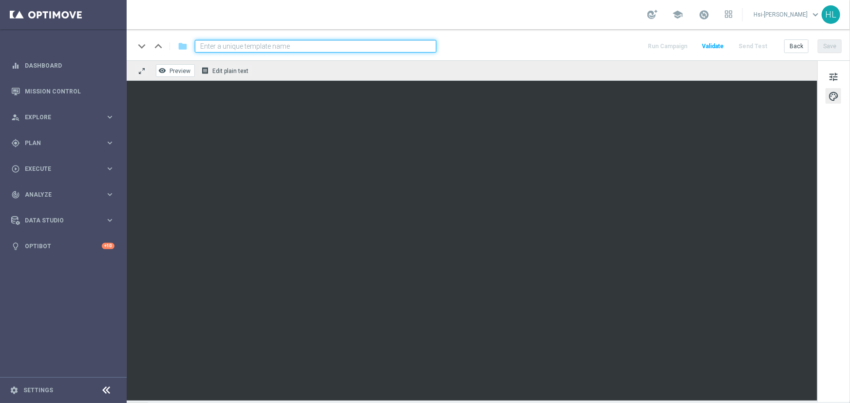
click at [187, 70] on span "Preview" at bounding box center [179, 71] width 21 height 7
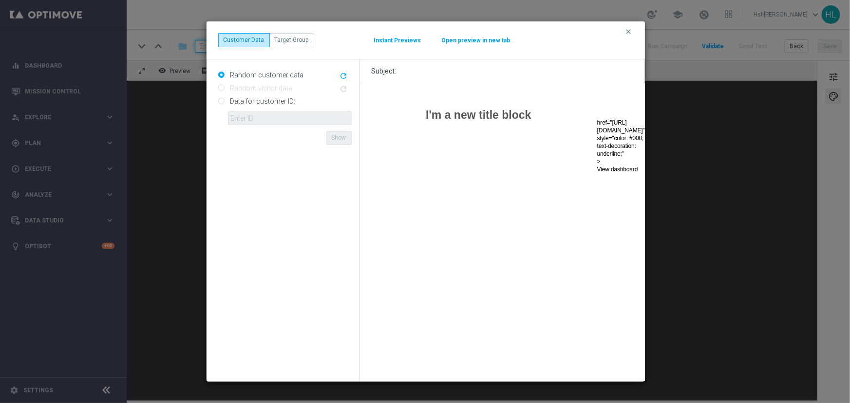
click at [597, 154] on td "href="https://l.staplesconnect.com/EasyRewardsDashboard?optiCID=10067099145&mid…" at bounding box center [621, 142] width 48 height 78
click at [629, 33] on icon "clear" at bounding box center [629, 32] width 8 height 8
click at [629, 31] on div "keyboard_arrow_down keyboard_arrow_up folder Run Campaign Validate Send Test Ba…" at bounding box center [488, 44] width 723 height 31
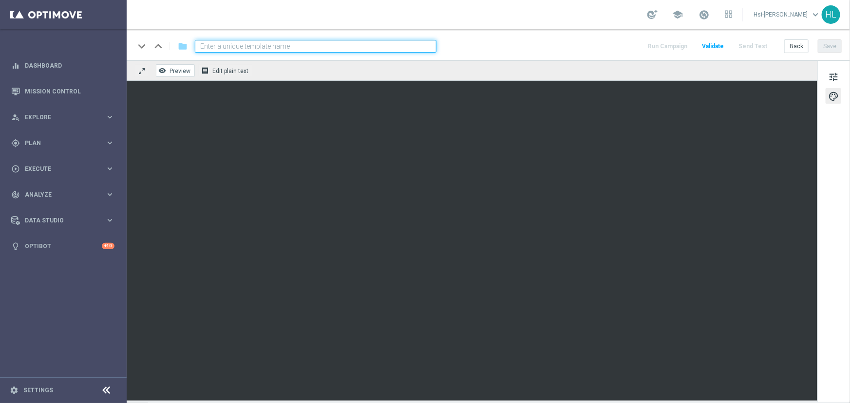
click at [181, 69] on span "Preview" at bounding box center [179, 71] width 21 height 7
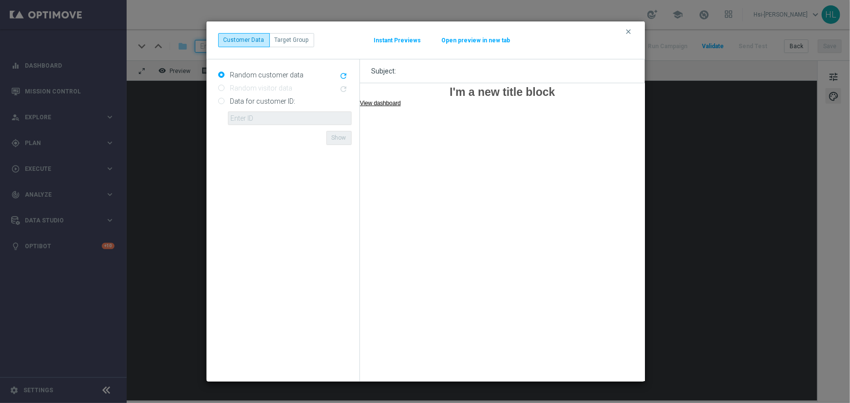
click at [218, 100] on input "Data for customer ID:" at bounding box center [221, 102] width 6 height 6
radio input "true"
click at [255, 122] on input "text" at bounding box center [290, 119] width 124 height 14
paste input "10000242780"
type input "10000242780"
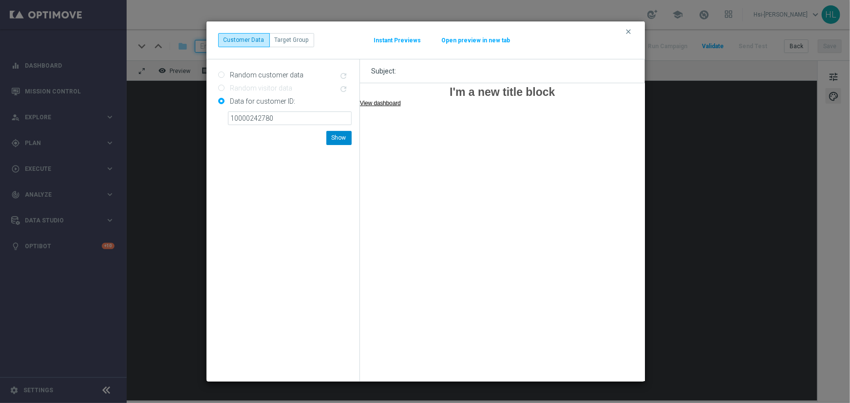
click at [336, 136] on button "Show" at bounding box center [338, 138] width 25 height 14
click at [382, 102] on link "View dashboard" at bounding box center [379, 102] width 41 height 7
click at [372, 96] on h1 "I'm a new title block" at bounding box center [501, 92] width 285 height 14
click at [374, 101] on link "View dashboard" at bounding box center [379, 102] width 41 height 7
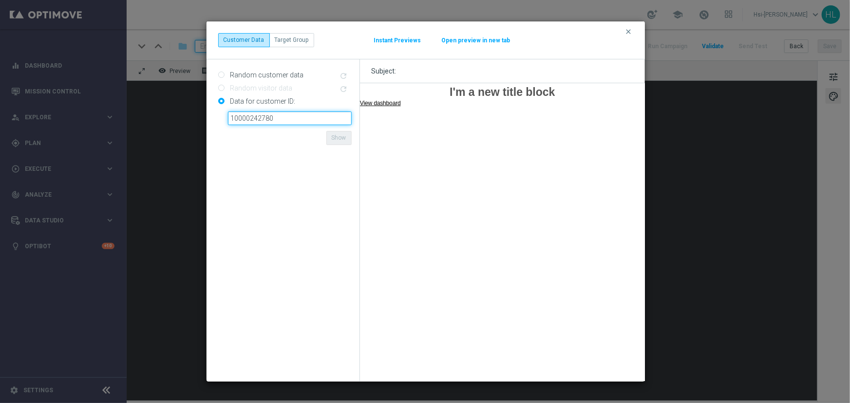
click at [292, 122] on input "10000242780" at bounding box center [290, 119] width 124 height 14
click at [628, 30] on icon "clear" at bounding box center [629, 32] width 8 height 8
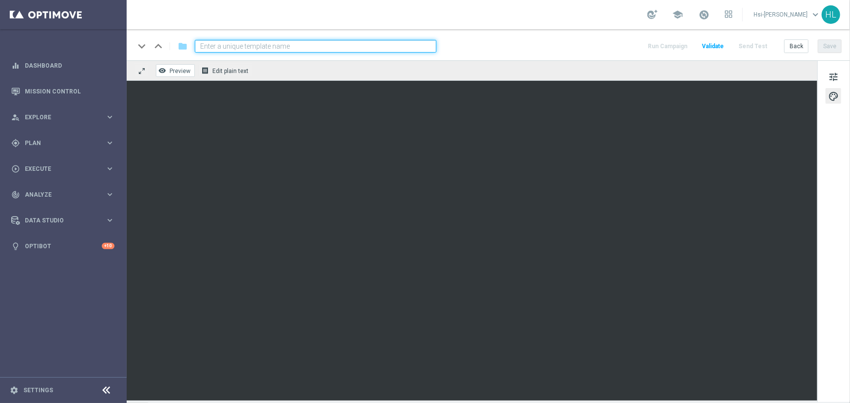
click at [184, 72] on span "Preview" at bounding box center [179, 71] width 21 height 7
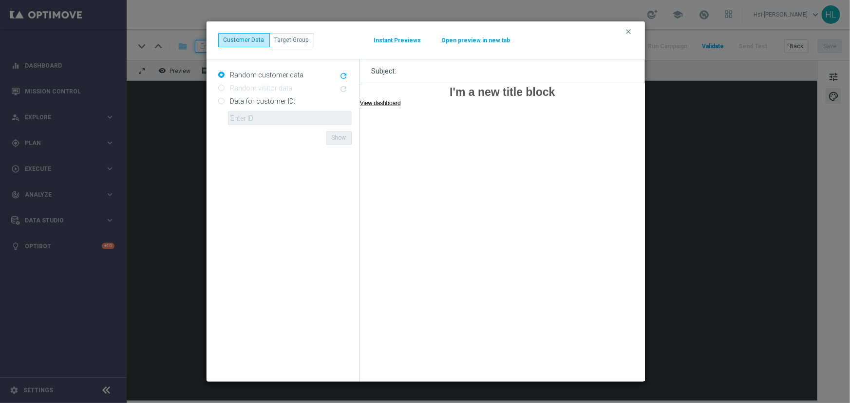
drag, startPoint x: 27, startPoint y: 17, endPoint x: 222, endPoint y: 101, distance: 212.2
click at [222, 101] on input "Data for customer ID:" at bounding box center [221, 102] width 6 height 6
radio input "true"
click at [269, 120] on input "text" at bounding box center [290, 119] width 124 height 14
paste input "10000242780"
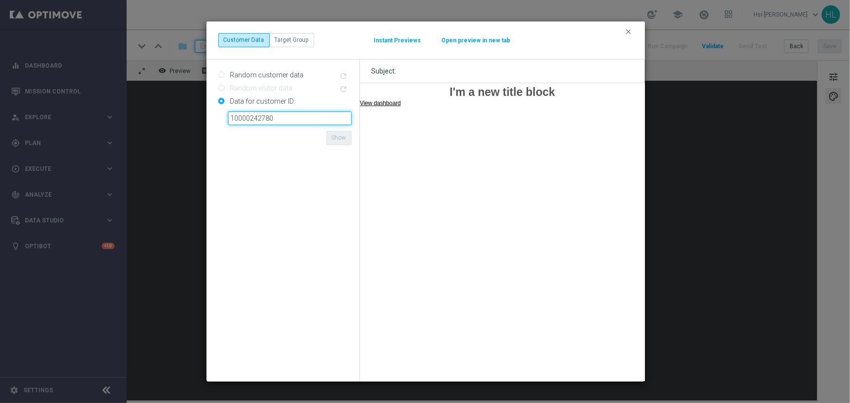
type input "10000242780"
click at [337, 139] on button "Show" at bounding box center [338, 138] width 25 height 14
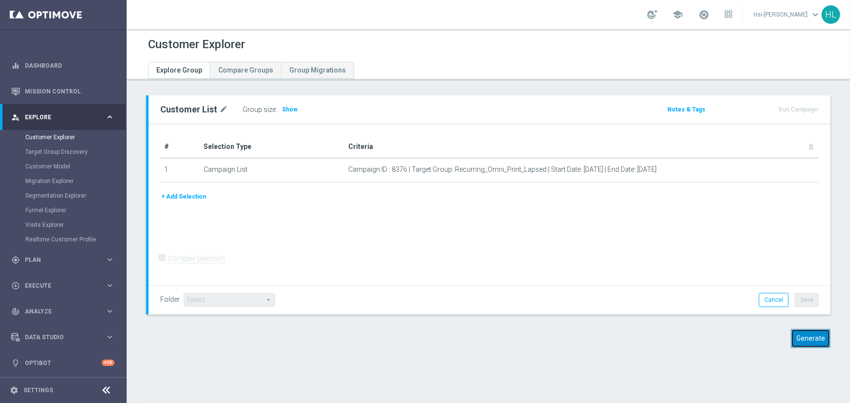
click at [806, 337] on button "Generate" at bounding box center [810, 338] width 39 height 19
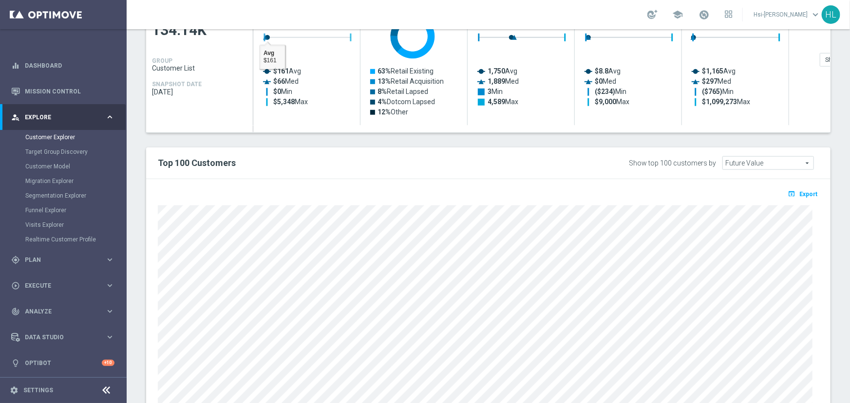
scroll to position [513, 0]
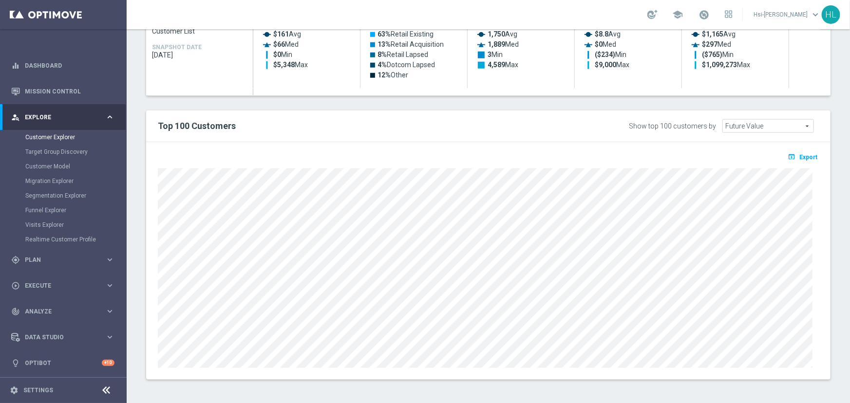
click at [157, 200] on div at bounding box center [487, 267] width 675 height 202
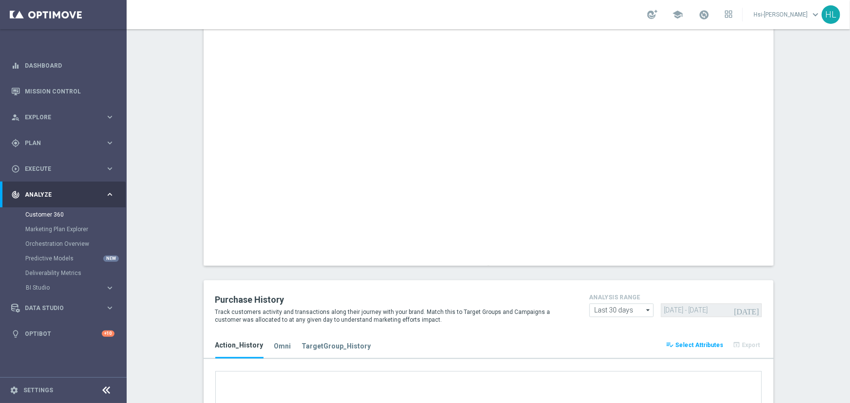
scroll to position [855, 0]
